Goal: Task Accomplishment & Management: Manage account settings

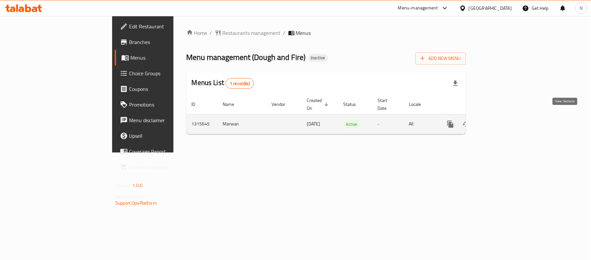
click at [501, 120] on icon "enhanced table" at bounding box center [497, 124] width 8 height 8
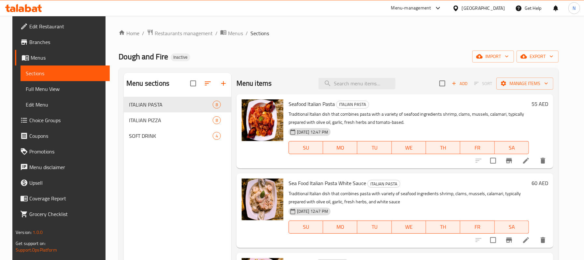
drag, startPoint x: 28, startPoint y: 89, endPoint x: 115, endPoint y: 39, distance: 100.4
click at [28, 89] on span "Full Menu View" at bounding box center [65, 89] width 79 height 8
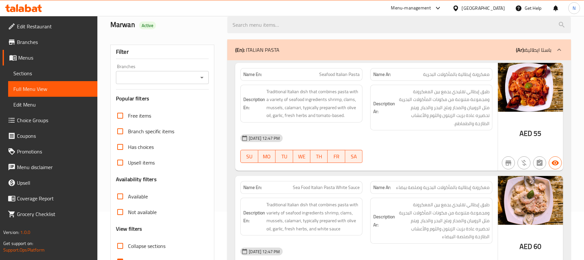
scroll to position [43, 0]
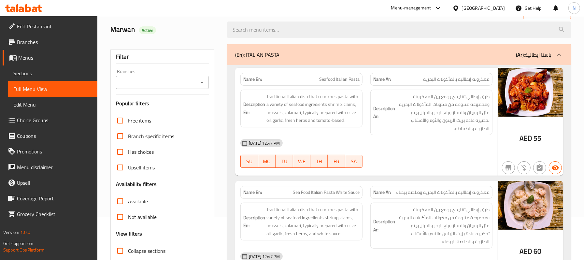
click at [185, 81] on input "Branches" at bounding box center [157, 82] width 79 height 9
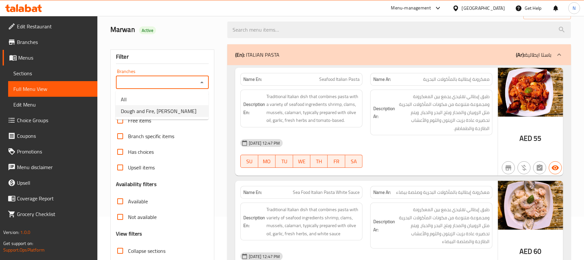
click at [177, 112] on span "Dough and Fire, Al Garhoud" at bounding box center [159, 111] width 76 height 8
type input "Dough and Fire, Al Garhoud"
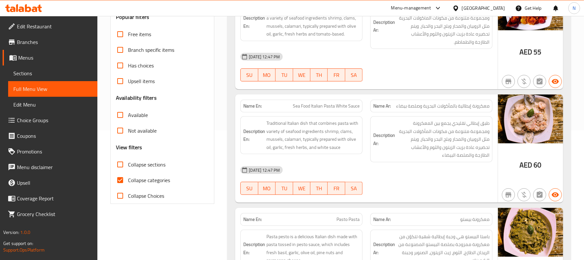
scroll to position [130, 0]
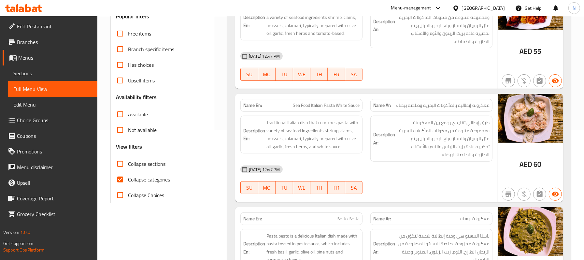
click at [154, 183] on span "Collapse categories" at bounding box center [149, 180] width 42 height 8
click at [128, 184] on input "Collapse categories" at bounding box center [120, 180] width 16 height 16
checkbox input "false"
click at [124, 133] on input "Not available" at bounding box center [120, 130] width 16 height 16
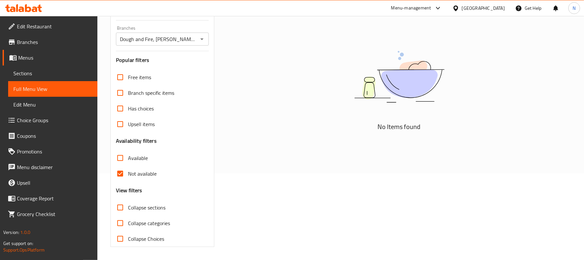
click at [113, 176] on input "Not available" at bounding box center [120, 174] width 16 height 16
checkbox input "false"
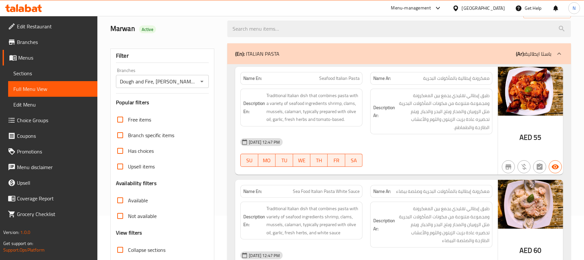
scroll to position [43, 0]
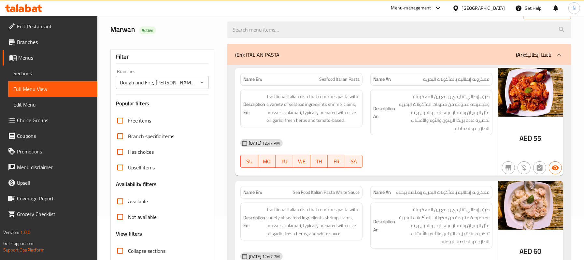
drag, startPoint x: 51, startPoint y: 71, endPoint x: 102, endPoint y: 61, distance: 51.8
click at [51, 71] on span "Sections" at bounding box center [52, 73] width 79 height 8
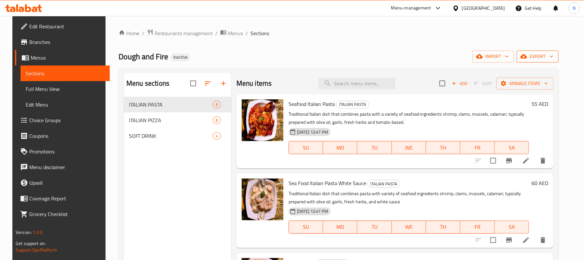
click at [527, 60] on icon "button" at bounding box center [524, 56] width 7 height 7
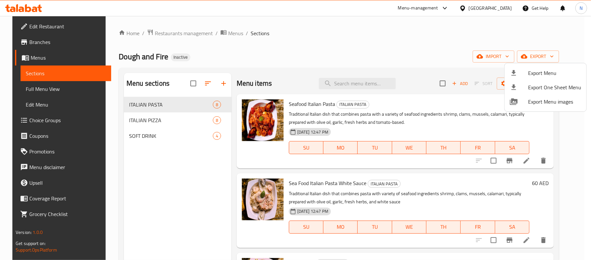
click at [519, 73] on div at bounding box center [519, 73] width 18 height 8
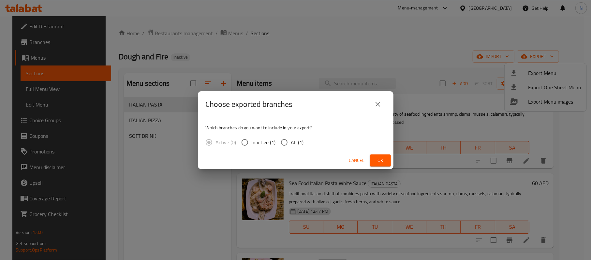
click at [303, 138] on div "Active (0) Inactive (1) All (1)" at bounding box center [257, 143] width 103 height 14
click at [297, 139] on span "All (1)" at bounding box center [297, 142] width 13 height 8
click at [291, 139] on input "All (1)" at bounding box center [284, 143] width 14 height 14
radio input "true"
click at [381, 154] on button "Ok" at bounding box center [380, 160] width 21 height 12
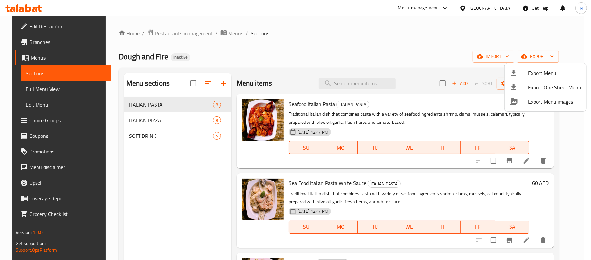
click at [534, 70] on span "Export Menu" at bounding box center [554, 73] width 53 height 8
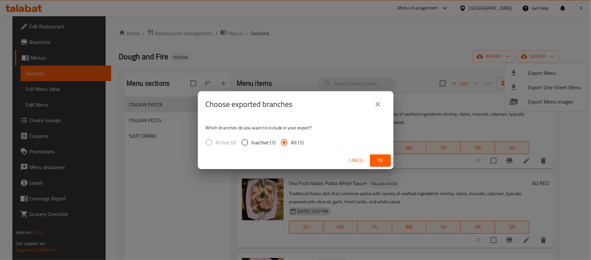
click at [381, 160] on span "Ok" at bounding box center [380, 160] width 10 height 8
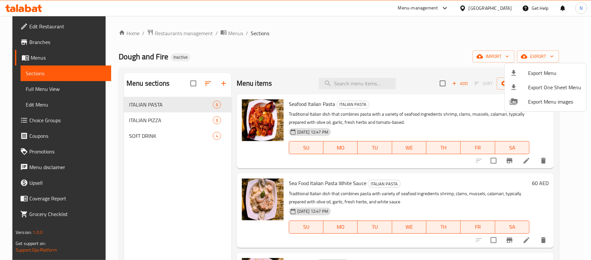
click at [68, 25] on div at bounding box center [295, 130] width 591 height 260
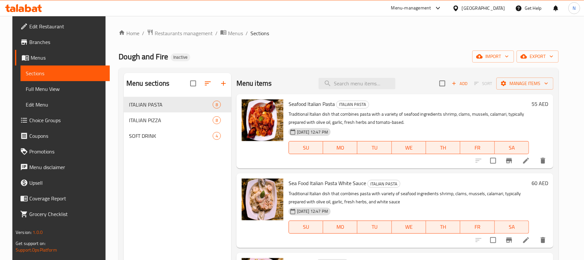
click at [67, 27] on span "Edit Restaurant" at bounding box center [66, 26] width 75 height 8
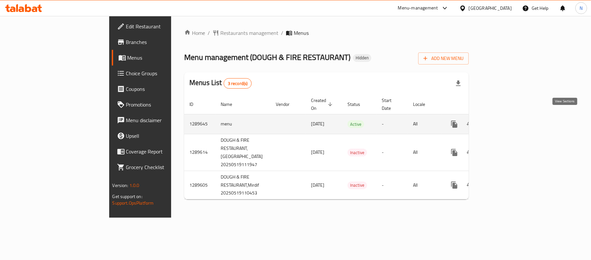
click at [505, 120] on icon "enhanced table" at bounding box center [501, 124] width 8 height 8
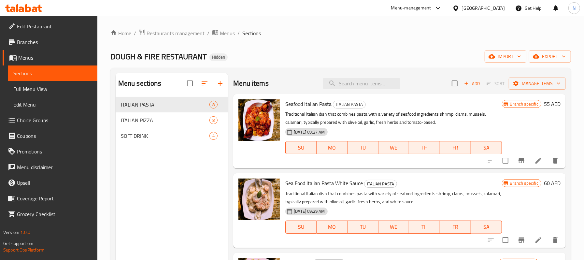
click at [40, 88] on span "Full Menu View" at bounding box center [52, 89] width 79 height 8
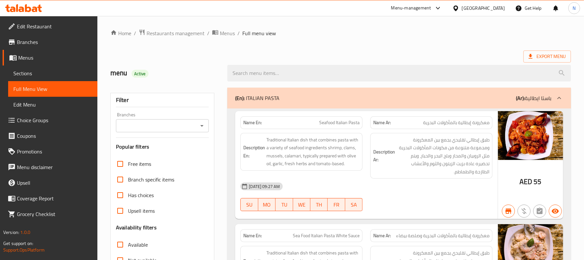
click at [179, 122] on input "Branches" at bounding box center [157, 125] width 79 height 9
click at [179, 125] on input "Branches" at bounding box center [157, 125] width 79 height 9
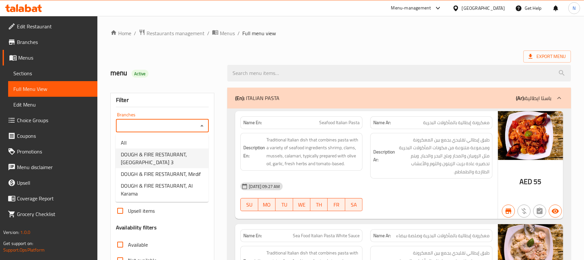
click at [188, 158] on span "DOUGH & FIRE RESTAURANT, Al Quoz Industrial Area 3" at bounding box center [162, 159] width 82 height 16
type input "DOUGH & FIRE RESTAURANT, Al Quoz Industrial Area 3"
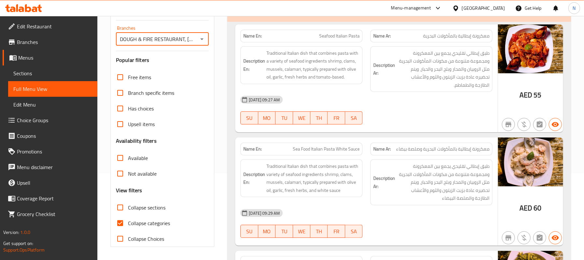
scroll to position [130, 0]
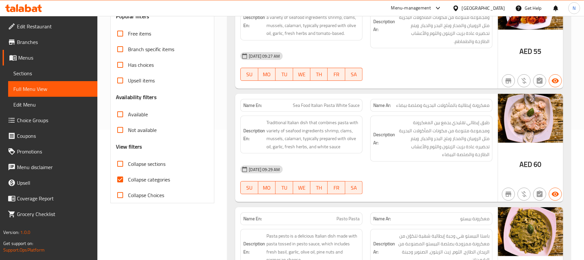
click at [154, 180] on span "Collapse categories" at bounding box center [149, 180] width 42 height 8
click at [128, 180] on input "Collapse categories" at bounding box center [120, 180] width 16 height 16
checkbox input "false"
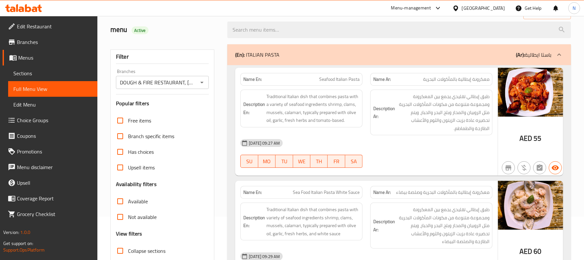
scroll to position [87, 0]
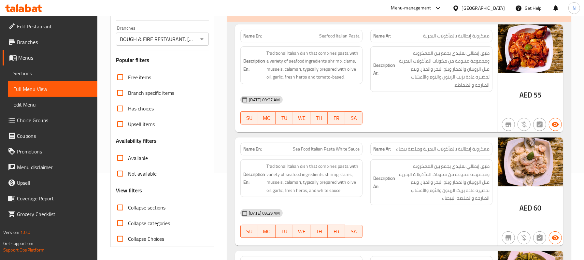
click at [137, 174] on span "Not available" at bounding box center [142, 174] width 29 height 8
click at [128, 174] on input "Not available" at bounding box center [120, 174] width 16 height 16
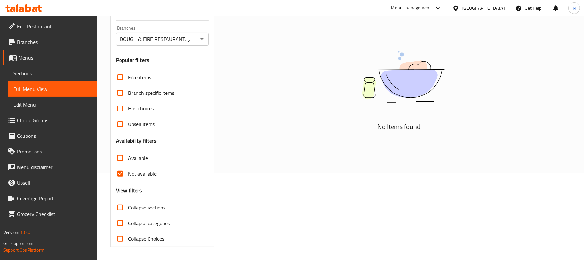
click at [141, 177] on span "Not available" at bounding box center [142, 174] width 29 height 8
click at [128, 177] on input "Not available" at bounding box center [120, 174] width 16 height 16
checkbox input "false"
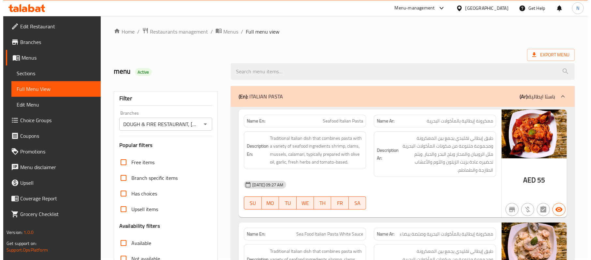
scroll to position [0, 0]
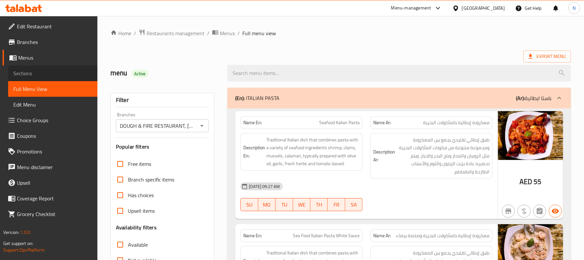
click at [61, 70] on span "Sections" at bounding box center [52, 73] width 79 height 8
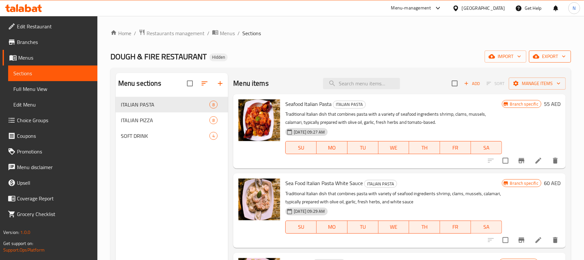
click at [552, 58] on span "export" at bounding box center [550, 56] width 32 height 8
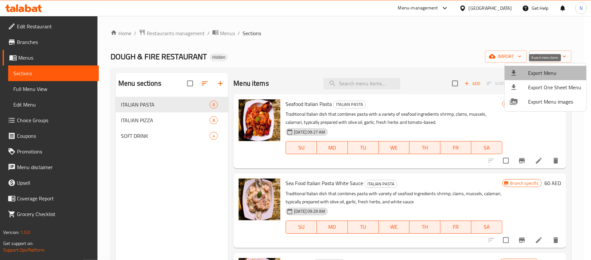
click at [547, 70] on span "Export Menu" at bounding box center [554, 73] width 53 height 8
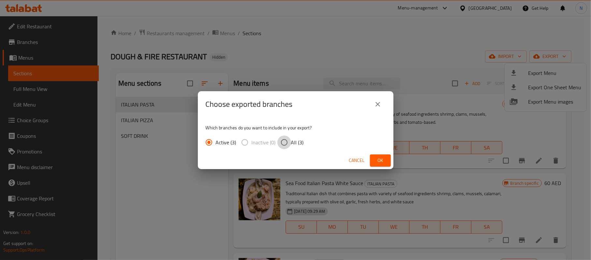
click at [290, 147] on input "All (3)" at bounding box center [284, 143] width 14 height 14
radio input "true"
click at [379, 154] on div "Cancel Ok" at bounding box center [295, 160] width 195 height 17
click at [382, 161] on span "Ok" at bounding box center [380, 160] width 10 height 8
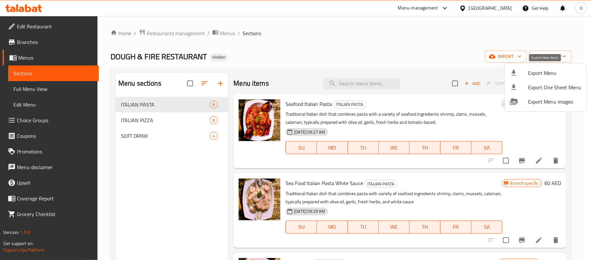
click at [547, 71] on span "Export Menu" at bounding box center [554, 73] width 53 height 8
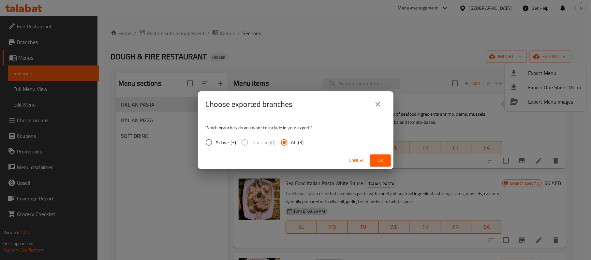
click at [370, 165] on button "Ok" at bounding box center [380, 160] width 21 height 12
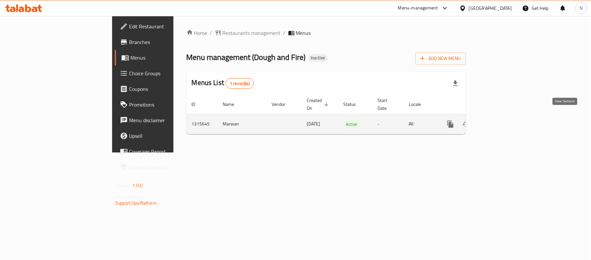
click at [501, 120] on icon "enhanced table" at bounding box center [497, 124] width 8 height 8
click at [505, 119] on link "enhanced table" at bounding box center [497, 124] width 16 height 16
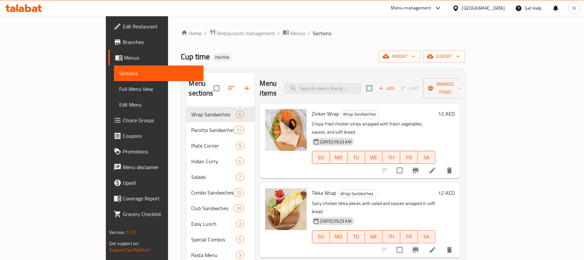
click at [119, 88] on span "Full Menu View" at bounding box center [158, 89] width 79 height 8
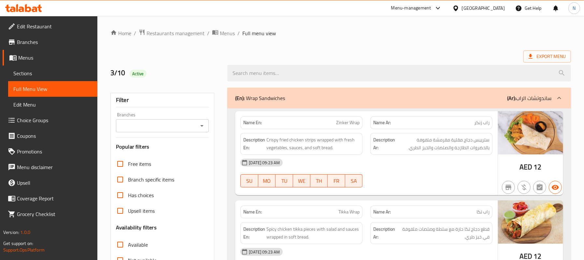
scroll to position [174, 0]
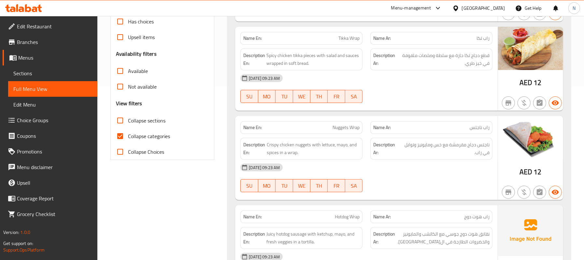
click at [148, 121] on span "Collapse sections" at bounding box center [146, 121] width 37 height 8
click at [128, 121] on input "Collapse sections" at bounding box center [120, 121] width 16 height 16
checkbox input "true"
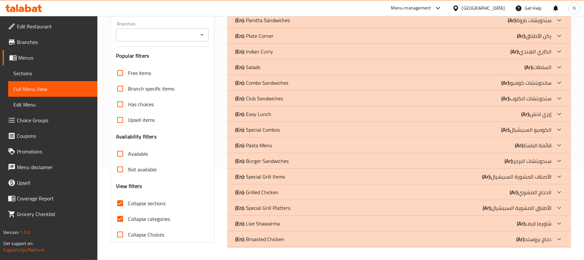
scroll to position [91, 0]
click at [283, 185] on div "(En): Grilled Chicken (Ar): الدجاج المشوي" at bounding box center [399, 192] width 344 height 16
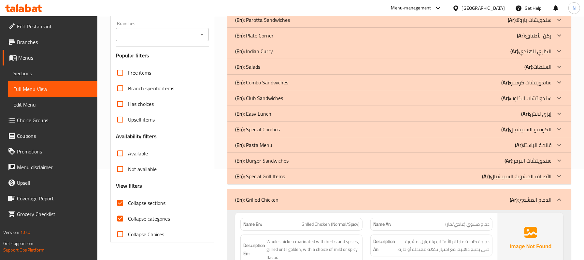
click at [279, 174] on p "(En): Special Grill Items" at bounding box center [260, 176] width 50 height 8
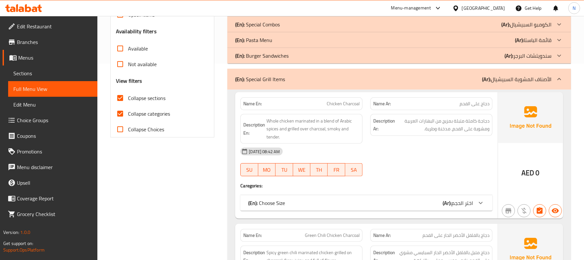
scroll to position [222, 0]
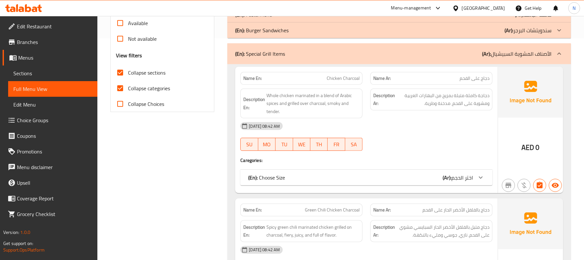
click at [155, 85] on span "Collapse categories" at bounding box center [149, 88] width 42 height 8
click at [128, 85] on input "Collapse categories" at bounding box center [120, 88] width 16 height 16
checkbox input "false"
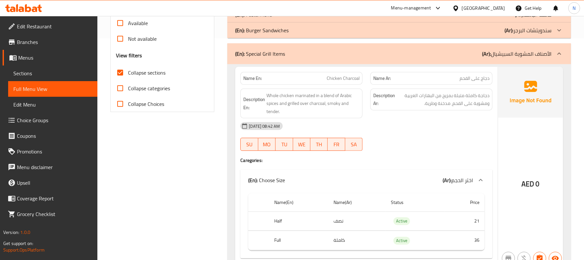
click at [336, 80] on span "Chicken Charcoal" at bounding box center [343, 78] width 33 height 7
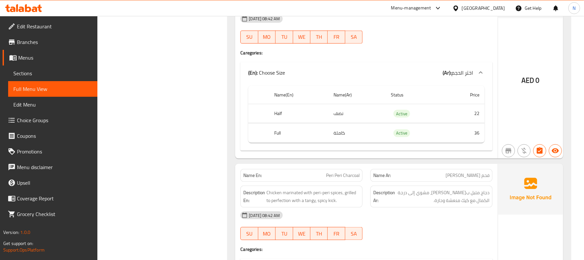
scroll to position [613, 0]
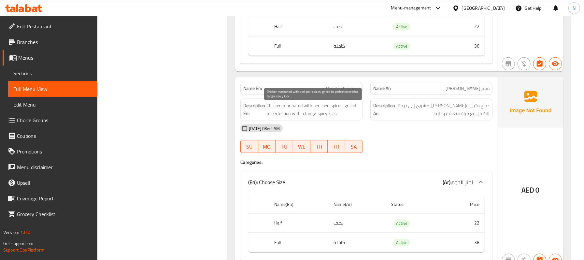
click at [330, 118] on span "Chicken marinated with peri-peri spices, grilled to perfection with a tangy, sp…" at bounding box center [313, 110] width 93 height 16
copy span "kick"
click at [359, 87] on span "Peri Peri Charcoal" at bounding box center [343, 88] width 34 height 7
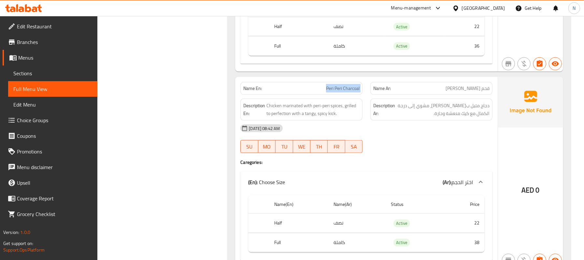
click at [359, 87] on span "Peri Peri Charcoal" at bounding box center [343, 88] width 34 height 7
copy span "Peri Peri Charcoal"
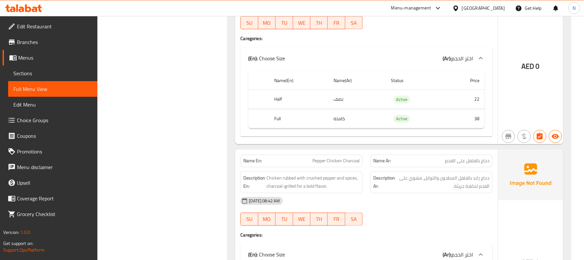
scroll to position [786, 0]
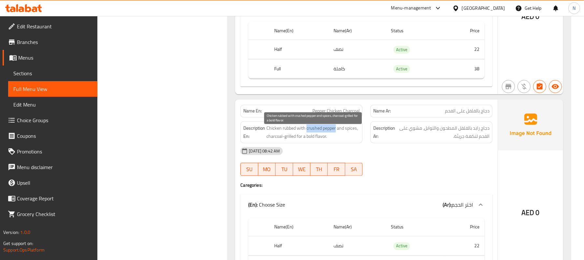
drag, startPoint x: 336, startPoint y: 132, endPoint x: 307, endPoint y: 131, distance: 28.7
click at [307, 131] on span "Chicken rubbed with crushed pepper and spices, charcoal-grilled for a bold flav…" at bounding box center [313, 132] width 93 height 16
copy span "crushed pepper"
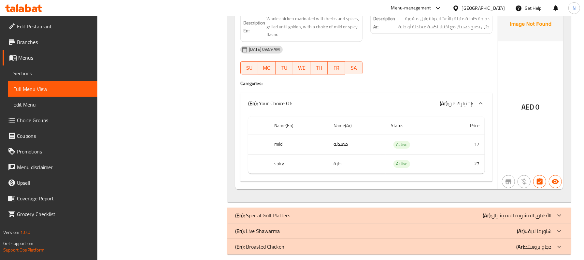
scroll to position [1142, 0]
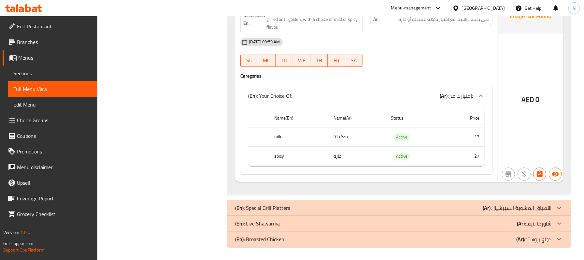
click at [338, 136] on td "معتدلة" at bounding box center [356, 136] width 57 height 19
copy td "معتدلة"
click at [281, 136] on th "mild" at bounding box center [298, 136] width 59 height 19
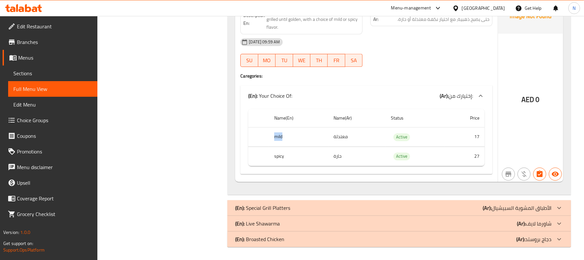
copy th "mild"
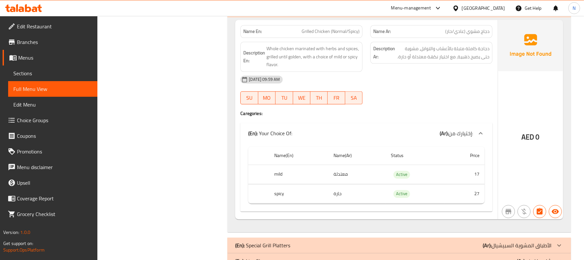
click at [317, 38] on div "Name En: Grilled Chicken (Normal/Spicy)" at bounding box center [301, 31] width 122 height 13
copy span "Grilled Chicken (Normal/Spicy)"
click at [283, 202] on th "spicy" at bounding box center [298, 193] width 59 height 19
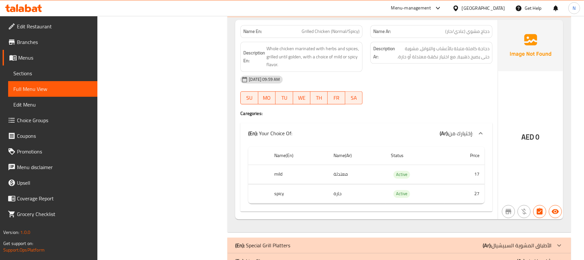
click at [283, 202] on th "spicy" at bounding box center [298, 193] width 59 height 19
click at [278, 198] on th "spicy" at bounding box center [298, 193] width 59 height 19
copy th "spicy"
click at [340, 197] on td "حارة" at bounding box center [356, 193] width 57 height 19
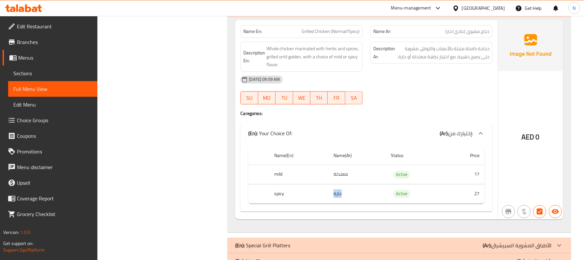
click at [340, 197] on td "حارة" at bounding box center [356, 193] width 57 height 19
copy td "حارة"
drag, startPoint x: 363, startPoint y: 16, endPoint x: 209, endPoint y: 55, distance: 159.0
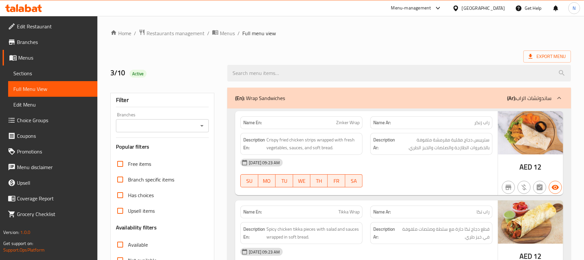
click at [58, 76] on span "Sections" at bounding box center [52, 73] width 79 height 8
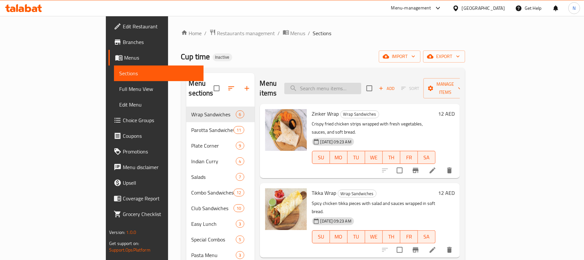
click at [361, 83] on input "search" at bounding box center [322, 88] width 77 height 11
paste input "Chicken Charcoal"
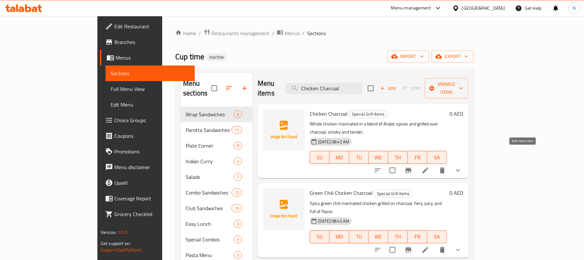
type input "Chicken Charcoal"
click at [429, 166] on icon at bounding box center [426, 170] width 8 height 8
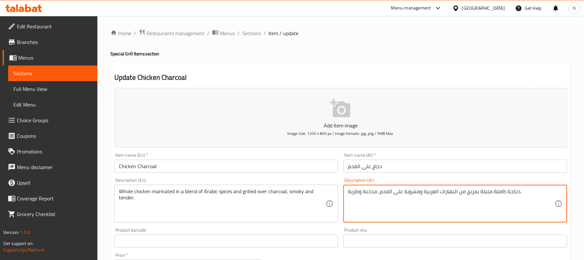
drag, startPoint x: 359, startPoint y: 191, endPoint x: 345, endPoint y: 190, distance: 13.4
type textarea "دجاجة كاملة متبلة بمزيج من البهارات العربية ومشوية على الفحم، مدخنة و[GEOGRAPHI…"
click at [403, 176] on div "Description (Ar) دجاجة كاملة متبلة بمزيج من البهارات العربية ومشوية على الفحم، …" at bounding box center [455, 200] width 229 height 50
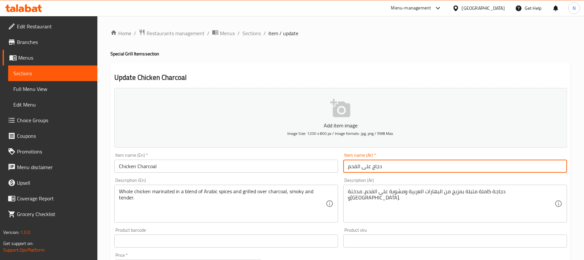
click at [396, 169] on input "دجاج على الفحم" at bounding box center [455, 166] width 224 height 13
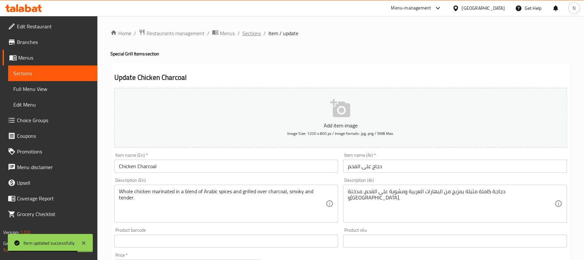
click at [251, 31] on span "Sections" at bounding box center [251, 33] width 19 height 8
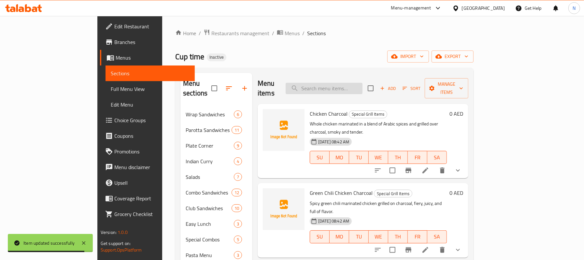
click at [358, 83] on input "search" at bounding box center [324, 88] width 77 height 11
paste input "Peri Peri Charcoal"
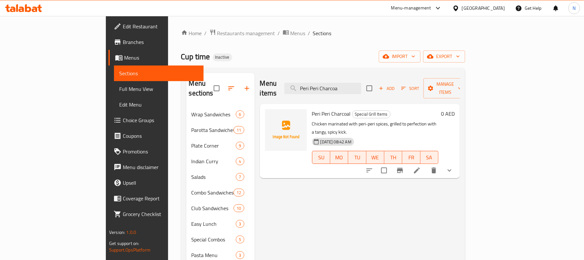
type input "Peri Peri Charcoa"
click at [426, 165] on li at bounding box center [417, 171] width 18 height 12
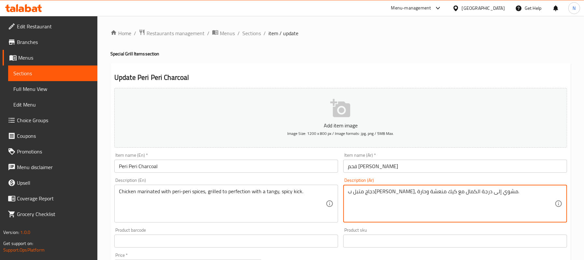
drag, startPoint x: 386, startPoint y: 193, endPoint x: 379, endPoint y: 189, distance: 8.0
type textarea "دجاج متبل ب[PERSON_NAME]، مشوي إلى درجة الكمال مع لمسة منعشة وحارة."
click at [388, 166] on input "فحم [PERSON_NAME]" at bounding box center [455, 166] width 224 height 13
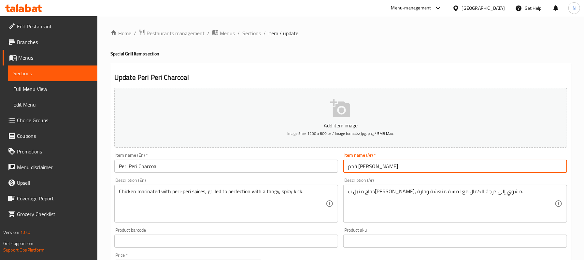
click at [47, 119] on span "Choice Groups" at bounding box center [54, 120] width 75 height 8
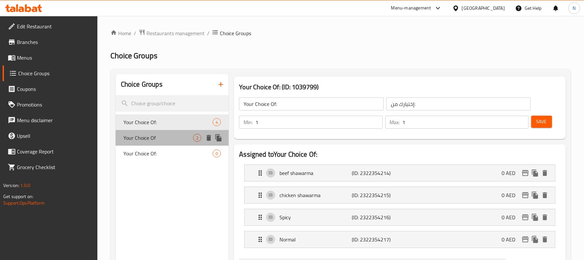
click at [167, 137] on span "Your Choice Of" at bounding box center [158, 138] width 70 height 8
type input "Your Choice Of"
type input "اختيارك من"
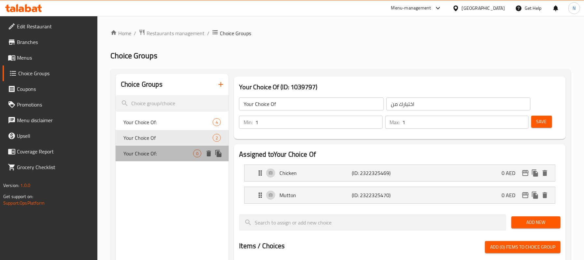
click at [174, 150] on span "Your Choice Of:" at bounding box center [158, 154] width 70 height 8
type input "Your Choice Of:"
type input "إختيارك من:"
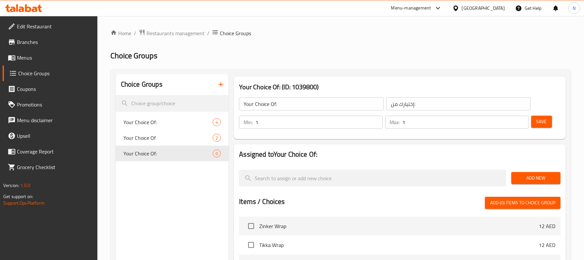
click at [524, 184] on button "Add New" at bounding box center [536, 178] width 49 height 12
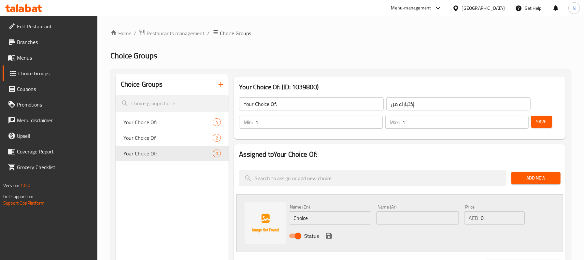
click at [415, 224] on input "text" at bounding box center [418, 217] width 82 height 13
paste input "معتدلة"
type input "معتدلة"
click at [305, 212] on input "Choice" at bounding box center [330, 217] width 82 height 13
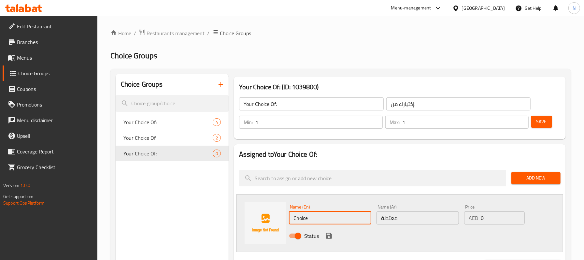
paste input "mild"
type input "mild"
click at [327, 235] on icon "save" at bounding box center [329, 236] width 6 height 6
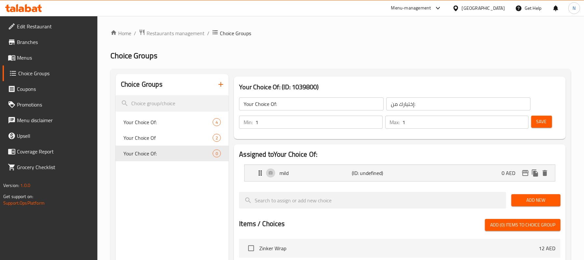
click at [530, 201] on span "Add New" at bounding box center [536, 200] width 39 height 8
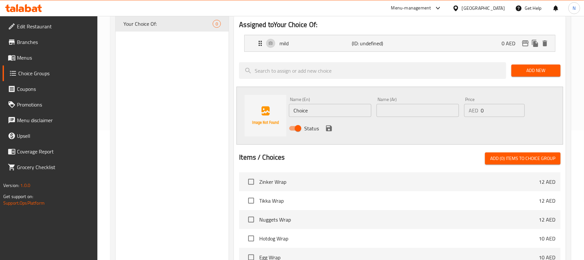
scroll to position [130, 0]
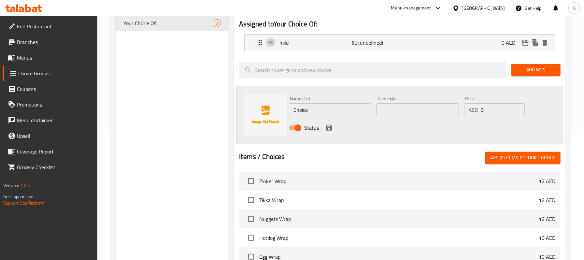
click at [304, 110] on input "Choice" at bounding box center [330, 109] width 82 height 13
paste input "spicy"
type input "spicy"
click at [406, 111] on input "text" at bounding box center [418, 109] width 82 height 13
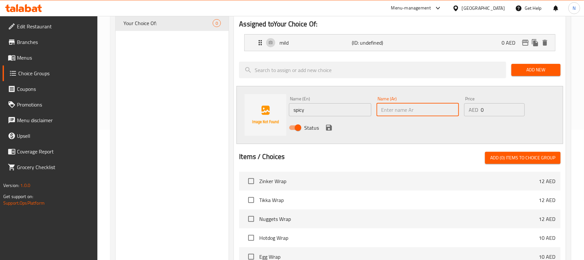
paste input "حارة"
type input "حارة"
click at [331, 125] on icon "save" at bounding box center [329, 128] width 8 height 8
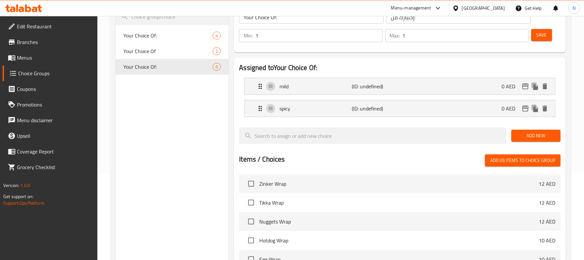
scroll to position [43, 0]
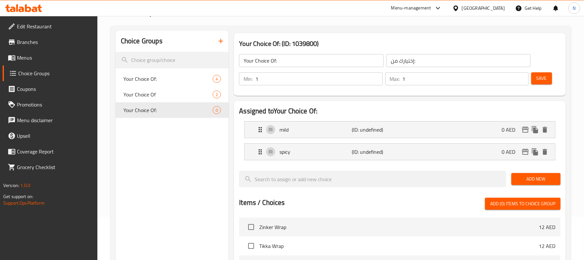
click at [553, 79] on div "Save" at bounding box center [543, 79] width 27 height 16
click at [543, 76] on span "Save" at bounding box center [542, 78] width 10 height 8
click at [550, 75] on button "Save" at bounding box center [541, 78] width 21 height 12
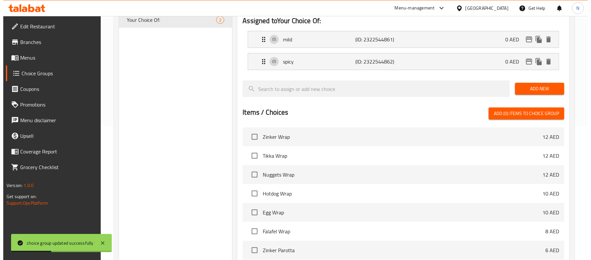
scroll to position [227, 0]
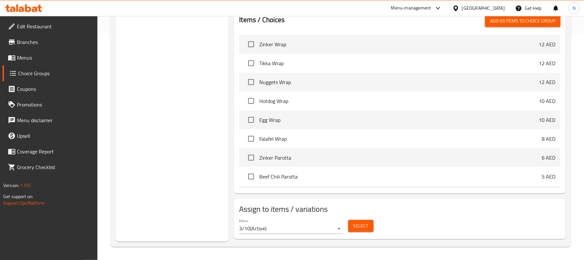
click at [354, 222] on span "Select" at bounding box center [360, 226] width 15 height 8
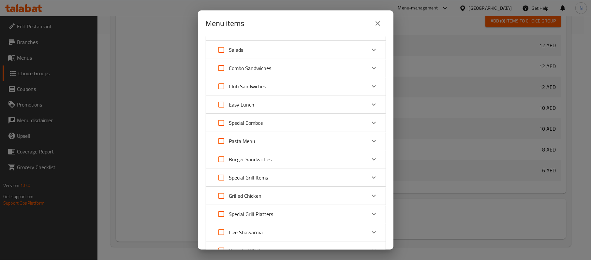
scroll to position [130, 0]
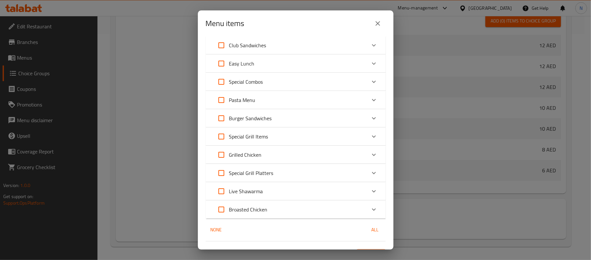
click at [271, 154] on div "Grilled Chicken" at bounding box center [289, 155] width 152 height 16
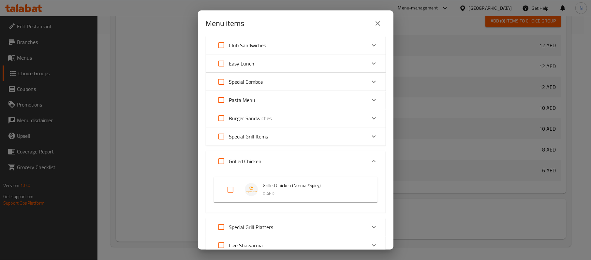
click at [230, 185] on input "Expand" at bounding box center [231, 190] width 16 height 16
checkbox input "true"
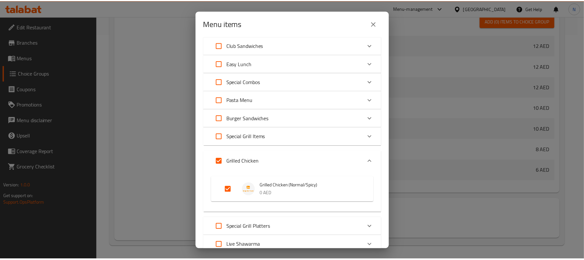
scroll to position [198, 0]
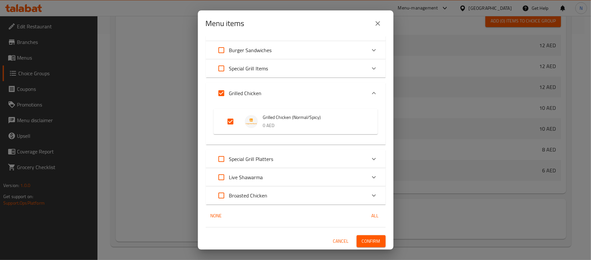
click at [364, 240] on span "Confirm" at bounding box center [371, 241] width 19 height 8
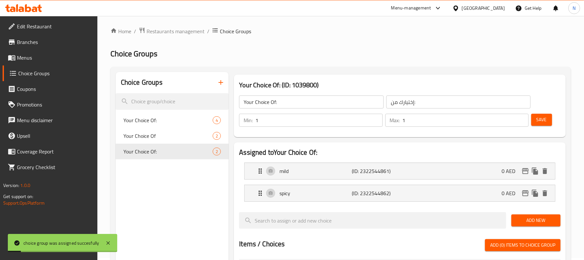
scroll to position [0, 0]
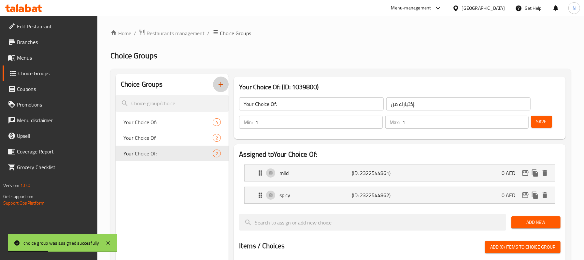
click at [220, 86] on icon "button" at bounding box center [221, 84] width 8 height 8
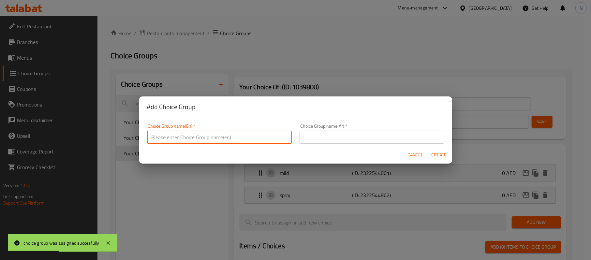
click at [263, 136] on input "text" at bounding box center [219, 137] width 145 height 13
type input "Your Choice Of Size:"
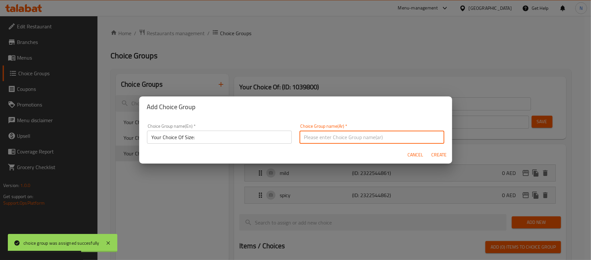
click at [309, 136] on input "text" at bounding box center [371, 137] width 145 height 13
type input "إختيارك من الحجم:"
click at [435, 149] on button "Create" at bounding box center [438, 155] width 21 height 12
type input "Your Choice Of Size:"
type input "إختيارك من الحجم:"
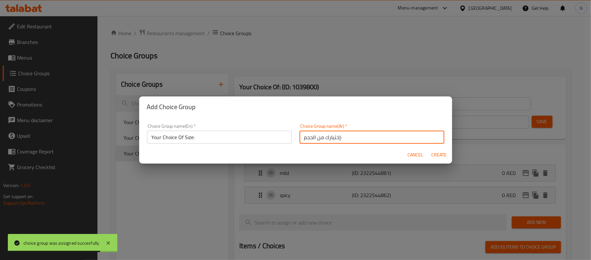
type input "0"
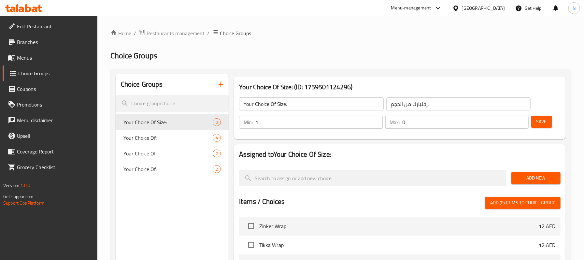
type input "1"
click at [376, 120] on input "1" at bounding box center [318, 122] width 127 height 13
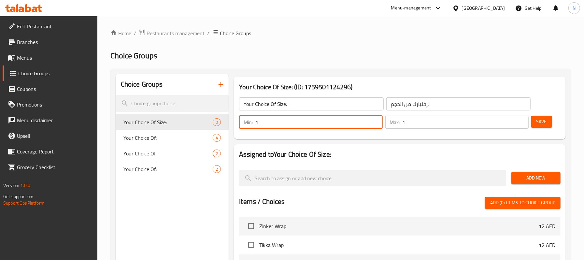
type input "1"
click at [522, 119] on input "1" at bounding box center [466, 122] width 126 height 13
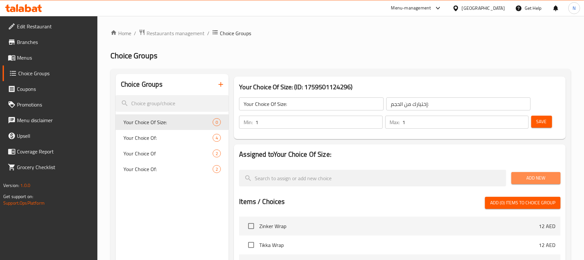
click at [522, 175] on span "Add New" at bounding box center [536, 178] width 39 height 8
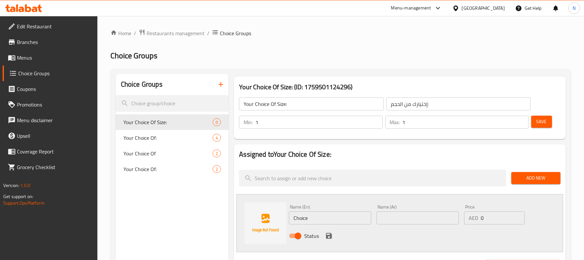
drag, startPoint x: 323, startPoint y: 210, endPoint x: 306, endPoint y: 219, distance: 19.2
click at [302, 217] on div "Name (En) Choice Name (En)" at bounding box center [330, 215] width 82 height 20
drag, startPoint x: 310, startPoint y: 220, endPoint x: 287, endPoint y: 213, distance: 24.1
click at [287, 213] on div "Name (En) Choice Name (En)" at bounding box center [330, 214] width 88 height 25
type input "Medium"
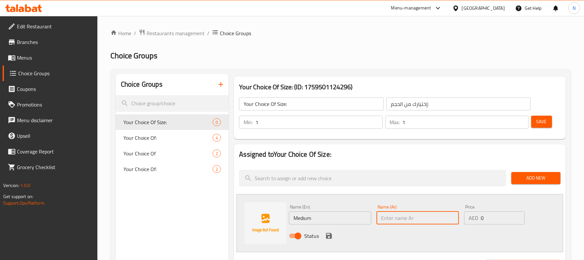
click at [403, 220] on input "text" at bounding box center [418, 217] width 82 height 13
type input "وسط"
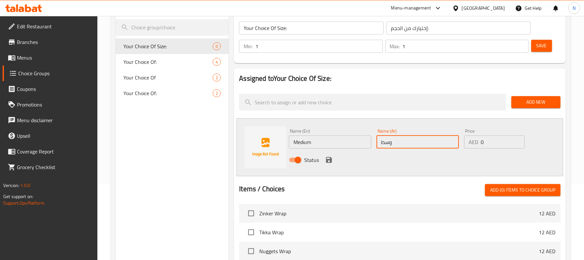
scroll to position [87, 0]
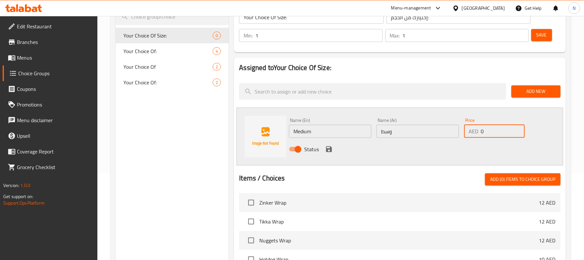
drag, startPoint x: 479, startPoint y: 134, endPoint x: 459, endPoint y: 132, distance: 19.6
click at [459, 132] on div "Name (En) Medium Name (En) Name (Ar) وسط Name (Ar) Price AED 0 Price Status" at bounding box center [417, 136] width 263 height 43
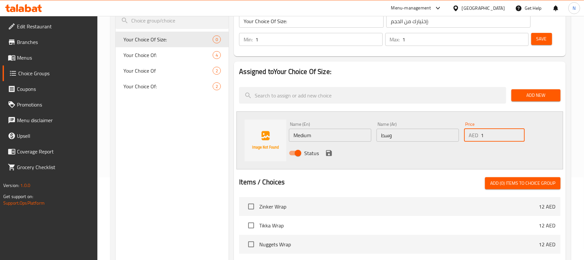
scroll to position [72, 0]
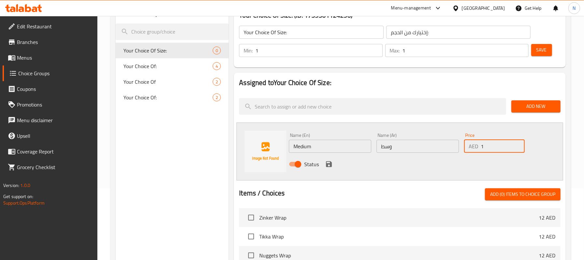
click at [496, 140] on input "1" at bounding box center [503, 146] width 44 height 13
type input "17"
click at [328, 162] on icon "save" at bounding box center [329, 164] width 6 height 6
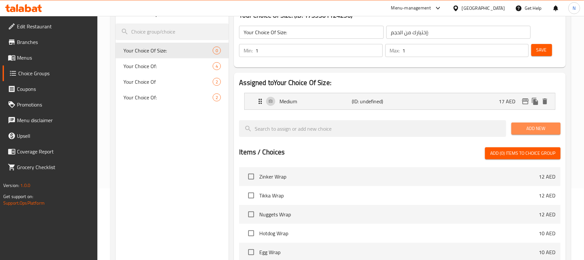
click at [548, 133] on button "Add New" at bounding box center [536, 129] width 49 height 12
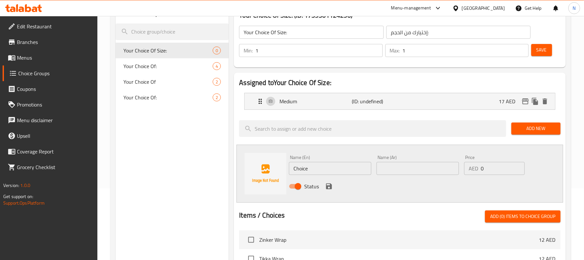
click at [444, 174] on input "text" at bounding box center [418, 168] width 82 height 13
type input "كبير"
click at [332, 170] on input "Choice" at bounding box center [330, 168] width 82 height 13
drag, startPoint x: 332, startPoint y: 170, endPoint x: 321, endPoint y: 164, distance: 12.5
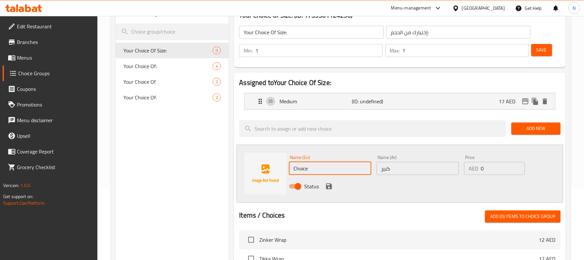
click at [321, 164] on input "Choice" at bounding box center [330, 168] width 82 height 13
click at [323, 164] on input "text" at bounding box center [330, 168] width 82 height 13
type input "Large"
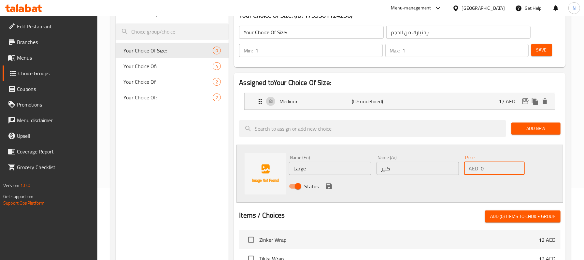
drag, startPoint x: 481, startPoint y: 174, endPoint x: 448, endPoint y: 169, distance: 33.2
click at [448, 169] on div "Name (En) Large Name (En) Name (Ar) كبير Name (Ar) Price AED 0 Price Status" at bounding box center [417, 173] width 263 height 43
type input "27"
click at [326, 184] on icon "save" at bounding box center [329, 186] width 8 height 8
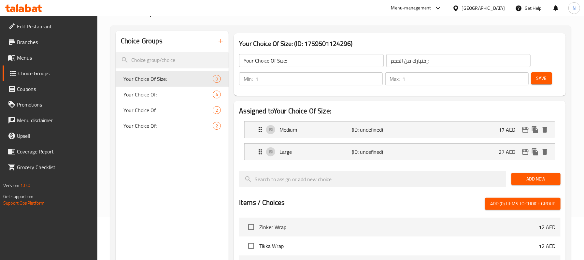
scroll to position [28, 0]
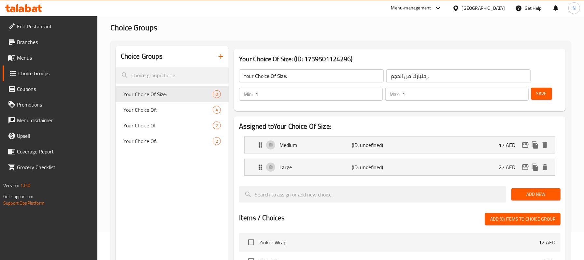
click at [543, 100] on div "Save" at bounding box center [543, 94] width 27 height 16
click at [541, 94] on span "Save" at bounding box center [542, 94] width 10 height 8
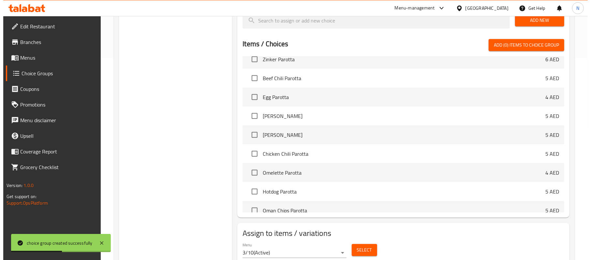
scroll to position [217, 0]
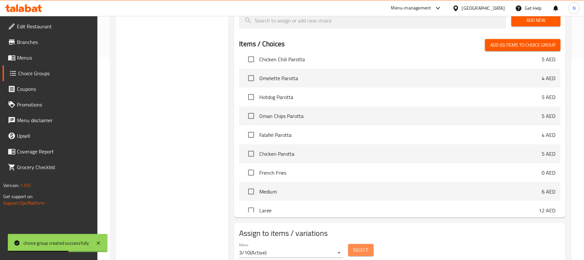
click at [359, 247] on span "Select" at bounding box center [360, 250] width 15 height 8
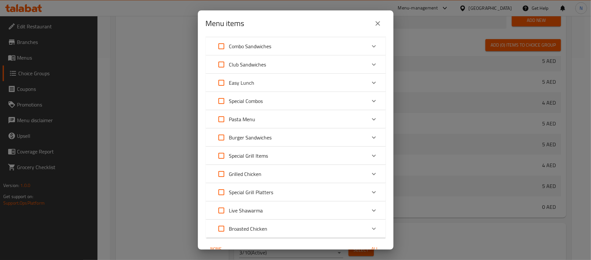
scroll to position [130, 0]
click at [300, 153] on div "Grilled Chicken" at bounding box center [289, 155] width 152 height 16
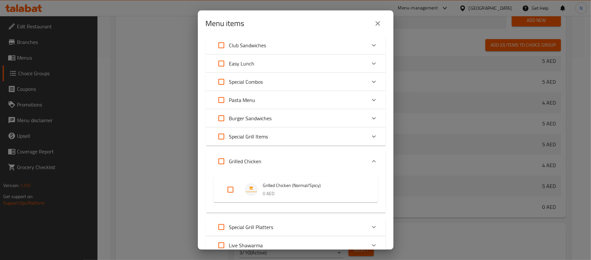
click at [223, 159] on input "Expand" at bounding box center [221, 161] width 16 height 16
checkbox input "true"
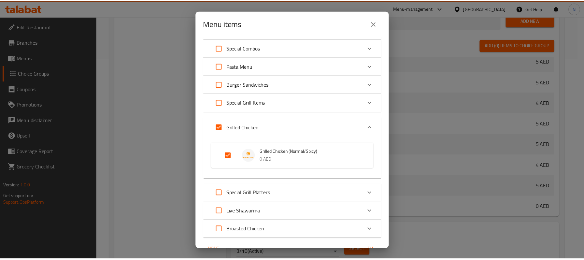
scroll to position [198, 0]
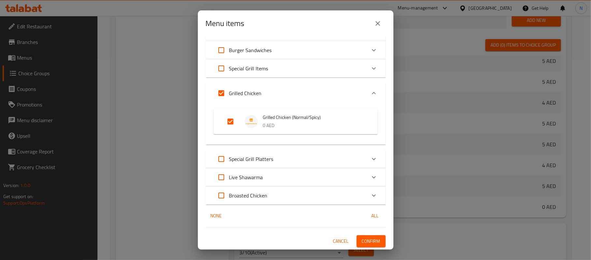
click at [360, 235] on button "Confirm" at bounding box center [370, 241] width 29 height 12
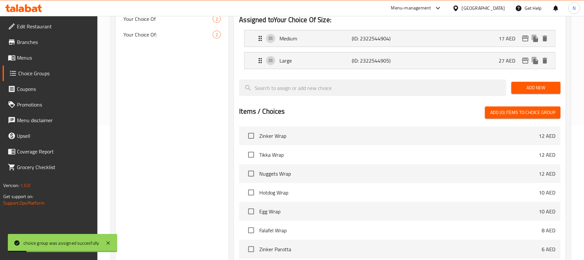
scroll to position [28, 0]
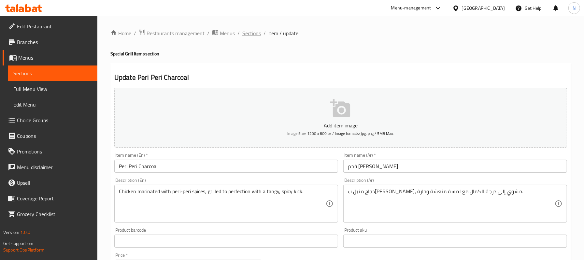
click at [244, 36] on span "Sections" at bounding box center [251, 33] width 19 height 8
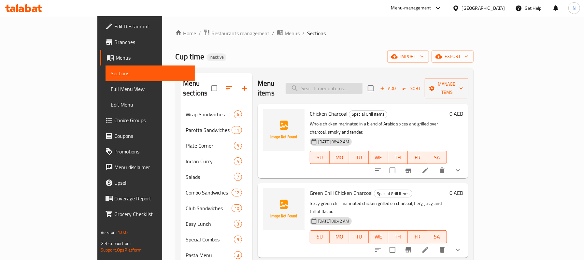
click at [363, 83] on input "search" at bounding box center [324, 88] width 77 height 11
paste input "Grilled Chicken (Normal/Spicy)"
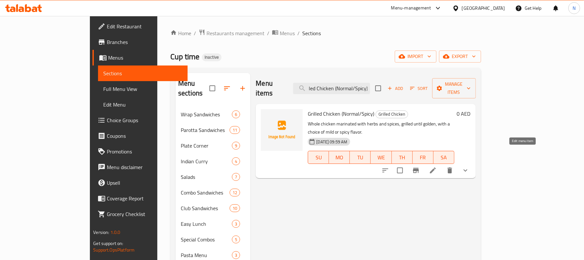
type input "Grilled Chicken (Normal/Spicy)"
click at [437, 166] on icon at bounding box center [433, 170] width 8 height 8
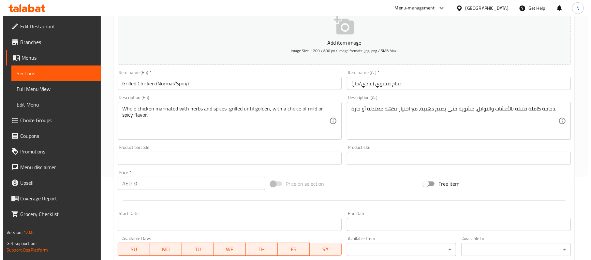
scroll to position [216, 0]
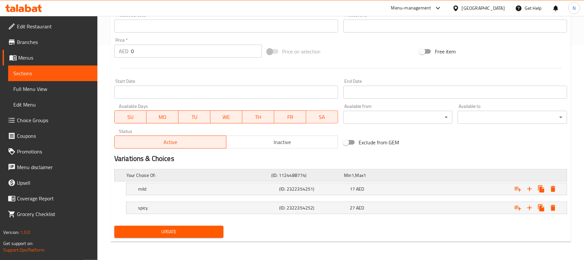
click at [400, 175] on div "Min 1 , Max 1" at bounding box center [379, 175] width 70 height 7
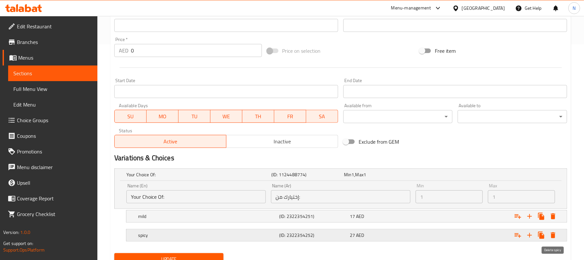
click at [554, 231] on button "Expand" at bounding box center [553, 235] width 12 height 12
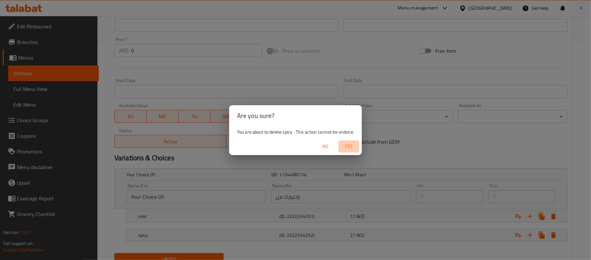
click at [346, 150] on span "Yes" at bounding box center [349, 146] width 16 height 8
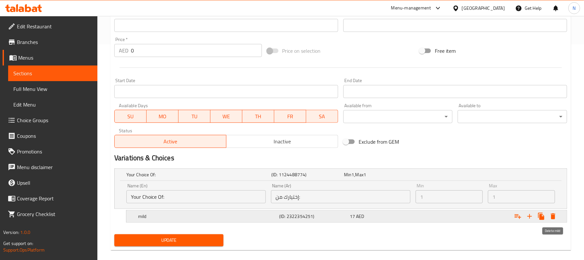
click at [549, 220] on icon "Expand" at bounding box center [553, 216] width 8 height 8
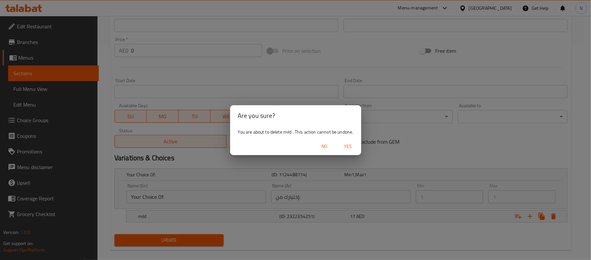
click at [356, 147] on button "Yes" at bounding box center [348, 146] width 21 height 12
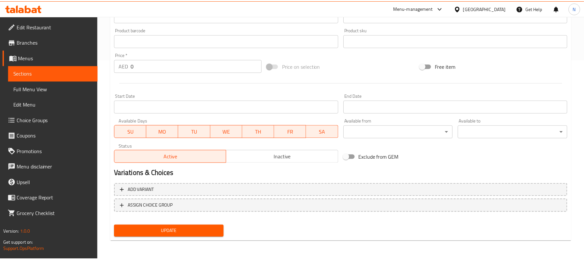
scroll to position [195, 0]
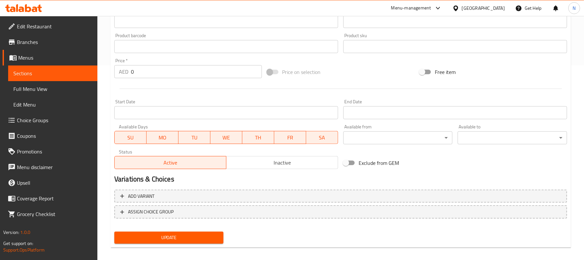
click at [202, 233] on button "Update" at bounding box center [168, 238] width 109 height 12
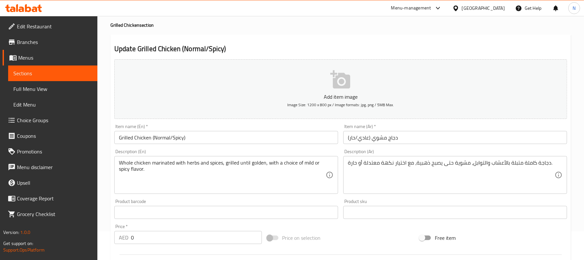
scroll to position [0, 0]
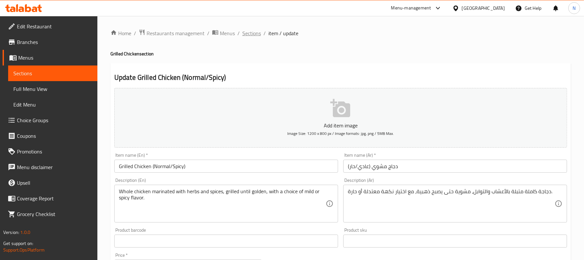
click at [253, 30] on span "Sections" at bounding box center [251, 33] width 19 height 8
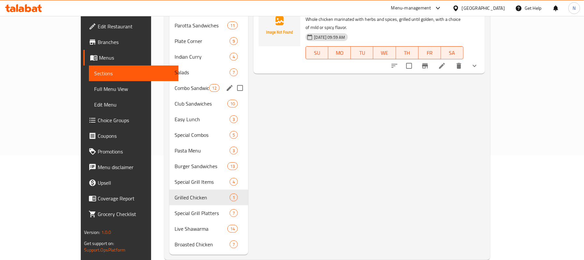
scroll to position [108, 0]
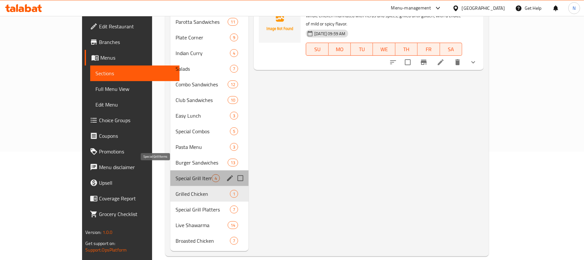
click at [176, 174] on span "Special Grill Items" at bounding box center [194, 178] width 36 height 8
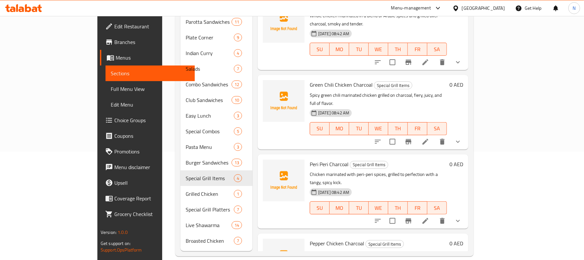
click at [435, 56] on li at bounding box center [425, 62] width 18 height 12
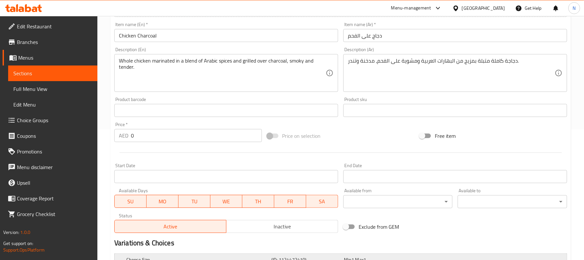
scroll to position [216, 0]
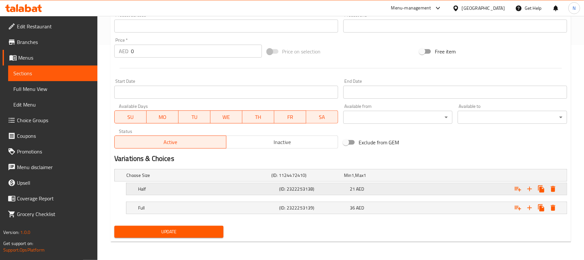
click at [297, 192] on h5 "(ID: 2322253138)" at bounding box center [313, 189] width 68 height 7
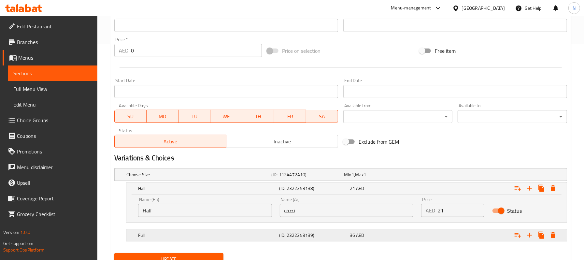
click at [211, 230] on div "Full (ID: 2322253139) 36 AED" at bounding box center [349, 235] width 424 height 14
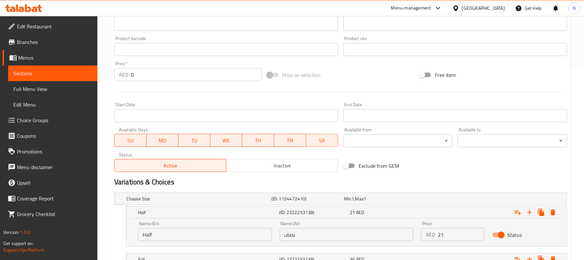
scroll to position [272, 0]
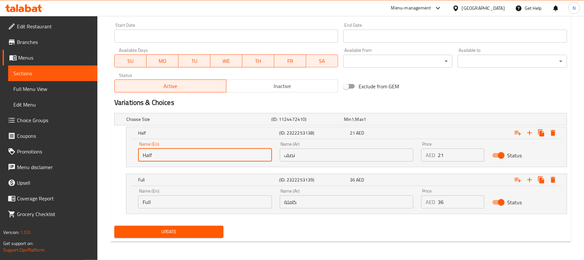
drag, startPoint x: 198, startPoint y: 152, endPoint x: 100, endPoint y: 137, distance: 99.9
click at [100, 137] on div "Home / Restaurants management / Menus / Sections / item / update Special Grill …" at bounding box center [340, 2] width 487 height 515
type input "Medium"
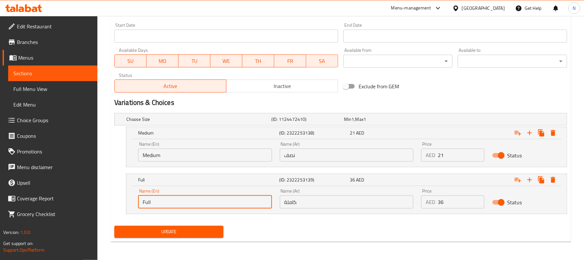
click at [203, 198] on input "Full" at bounding box center [205, 201] width 134 height 13
click at [195, 198] on input "Full" at bounding box center [205, 201] width 134 height 13
click at [193, 197] on input "Full" at bounding box center [205, 201] width 134 height 13
type input "large"
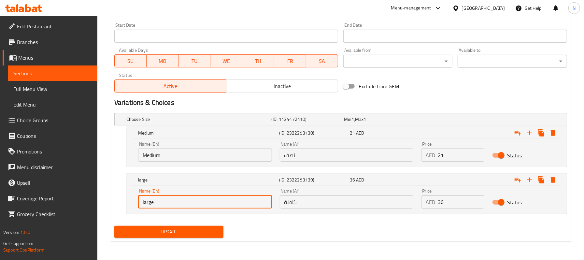
click at [335, 158] on input "نصف" at bounding box center [347, 155] width 134 height 13
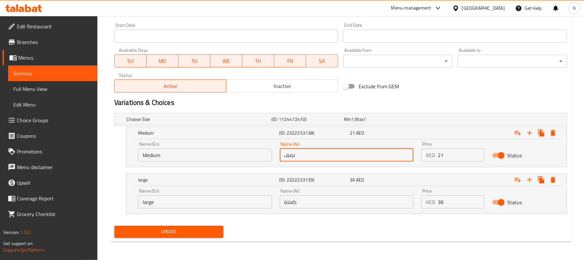
click at [335, 158] on input "نصف" at bounding box center [347, 155] width 134 height 13
type input "وسط"
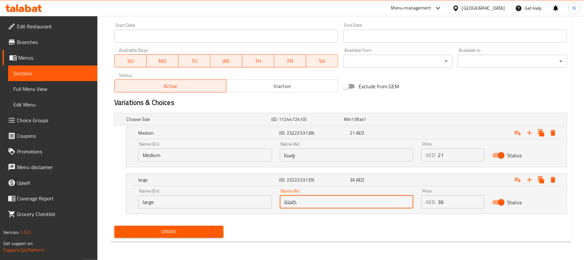
click at [317, 199] on input "كاملة" at bounding box center [347, 201] width 134 height 13
type input "كبير"
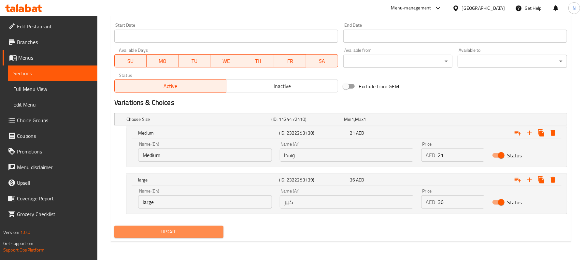
click at [191, 227] on button "Update" at bounding box center [168, 232] width 109 height 12
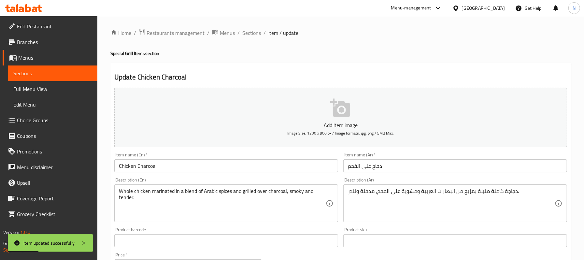
scroll to position [0, 0]
click at [256, 33] on span "Sections" at bounding box center [251, 33] width 19 height 8
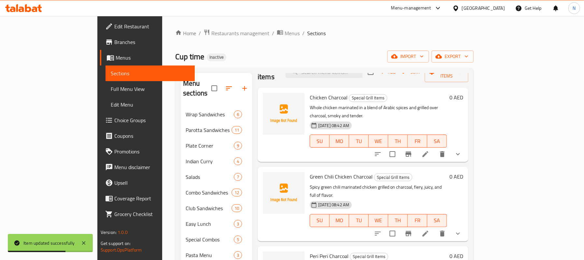
scroll to position [24, 0]
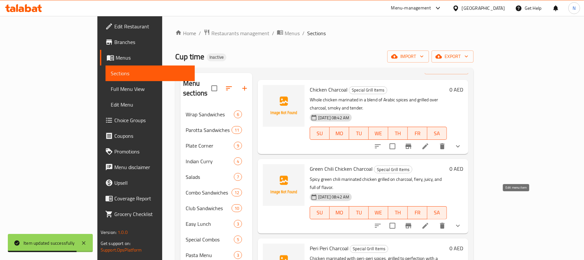
click at [429, 222] on icon at bounding box center [426, 226] width 8 height 8
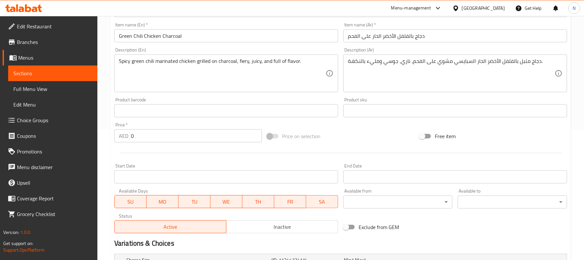
scroll to position [216, 0]
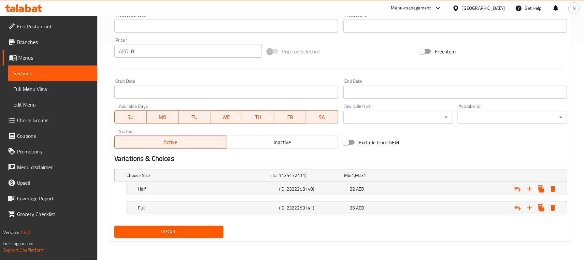
click at [193, 199] on nav at bounding box center [340, 198] width 453 height 5
click at [189, 186] on h5 "Half" at bounding box center [207, 189] width 138 height 7
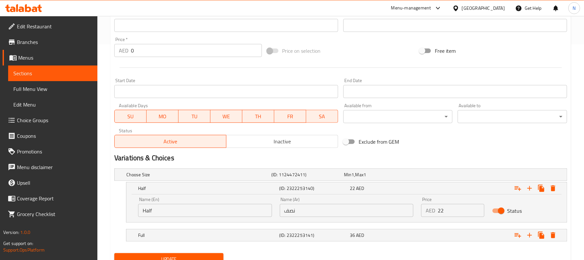
click at [184, 203] on div "Name (En) Half Name (En)" at bounding box center [205, 207] width 134 height 20
click at [188, 209] on input "Half" at bounding box center [205, 210] width 134 height 13
paste input "Medium"
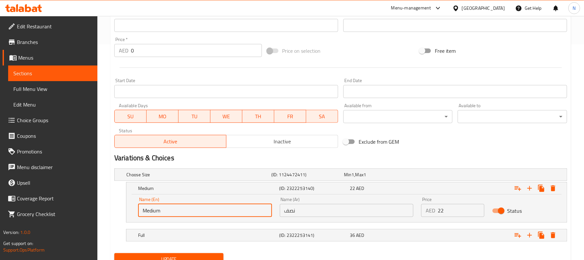
type input "Medium"
click at [321, 209] on input "نصف" at bounding box center [347, 210] width 134 height 13
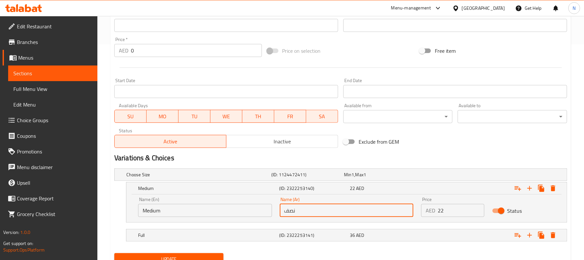
click at [321, 209] on input "نصف" at bounding box center [347, 210] width 134 height 13
paste input "سط"
type input "وسط"
click at [296, 232] on h5 "(ID: 2322253141)" at bounding box center [313, 235] width 68 height 7
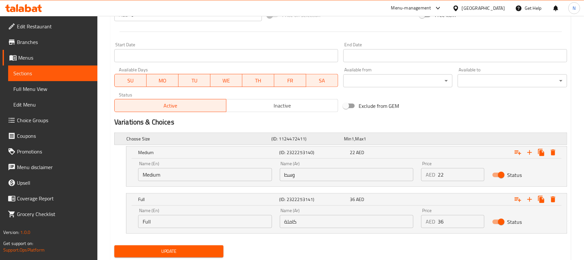
scroll to position [272, 0]
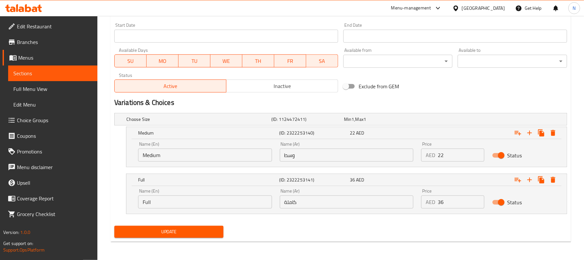
click at [343, 202] on input "كاملة" at bounding box center [347, 201] width 134 height 13
paste input "ير"
type input "كبير"
click at [184, 208] on input "Full" at bounding box center [205, 201] width 134 height 13
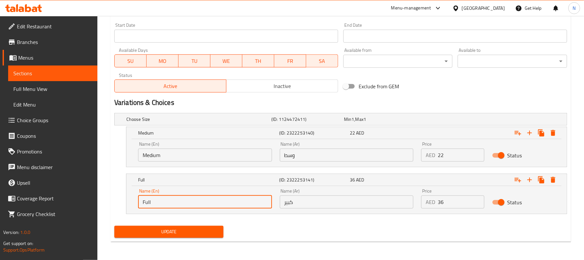
click at [184, 208] on input "Full" at bounding box center [205, 201] width 134 height 13
paste input "large"
type input "large"
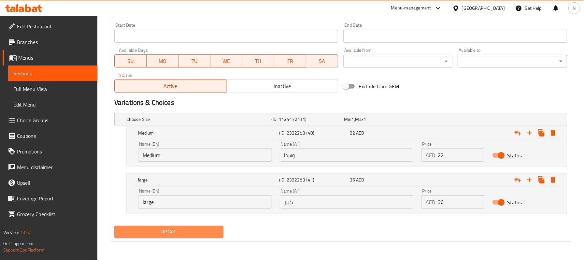
click at [192, 235] on span "Update" at bounding box center [169, 232] width 99 height 8
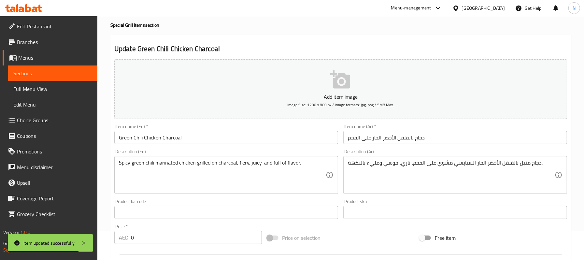
scroll to position [0, 0]
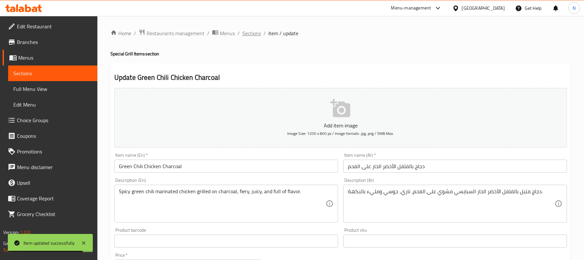
click at [256, 32] on span "Sections" at bounding box center [251, 33] width 19 height 8
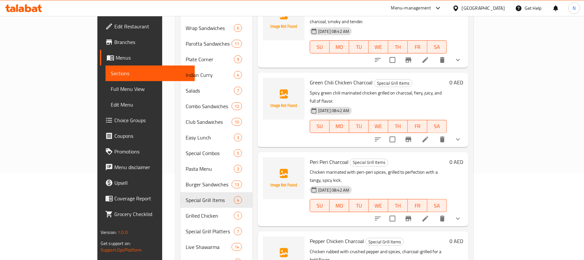
scroll to position [87, 0]
click at [429, 214] on icon at bounding box center [426, 218] width 8 height 8
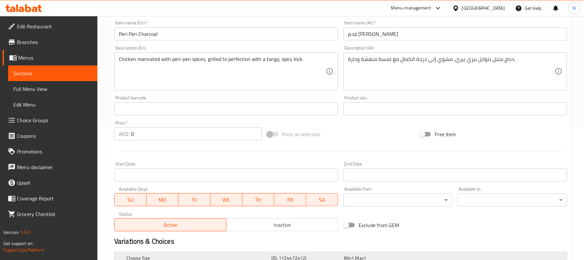
scroll to position [216, 0]
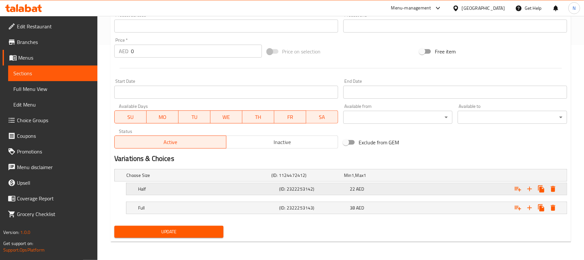
click at [215, 184] on div "Half" at bounding box center [207, 188] width 141 height 9
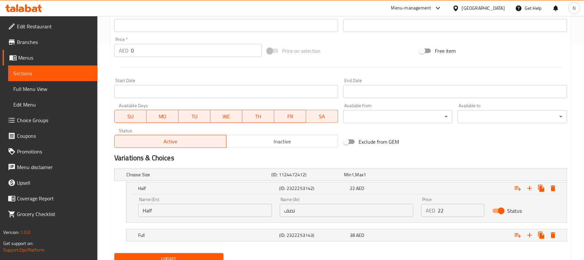
click at [222, 212] on input "Half" at bounding box center [205, 210] width 134 height 13
click at [221, 211] on input "Half" at bounding box center [205, 210] width 134 height 13
paste input "Medium"
type input "Medium"
click at [300, 207] on input "نصف" at bounding box center [347, 210] width 134 height 13
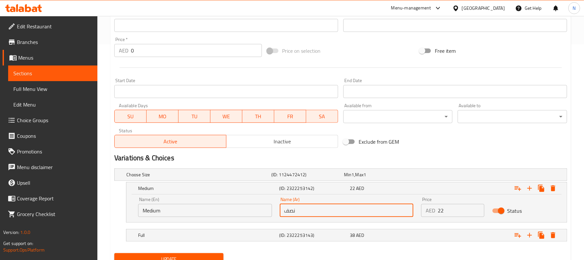
click at [300, 207] on input "نصف" at bounding box center [347, 210] width 134 height 13
paste input "سط"
type input "وسط"
click at [296, 235] on h5 "(ID: 2322253143)" at bounding box center [313, 235] width 68 height 7
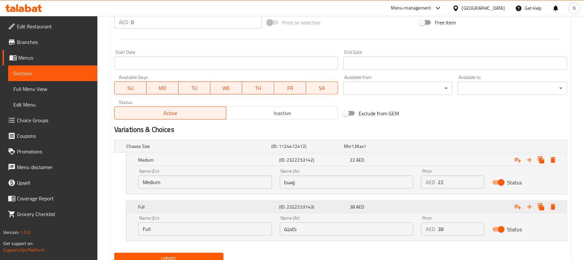
scroll to position [272, 0]
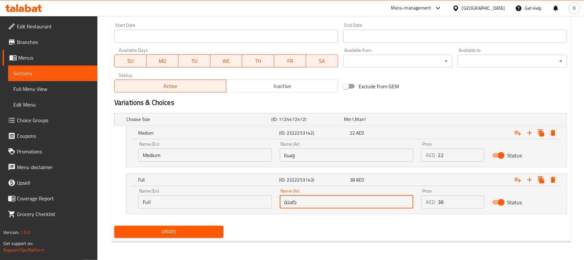
click at [325, 195] on input "كاملة" at bounding box center [347, 201] width 134 height 13
paste input "وسط"
click at [328, 199] on input "كاملةوسط" at bounding box center [347, 201] width 134 height 13
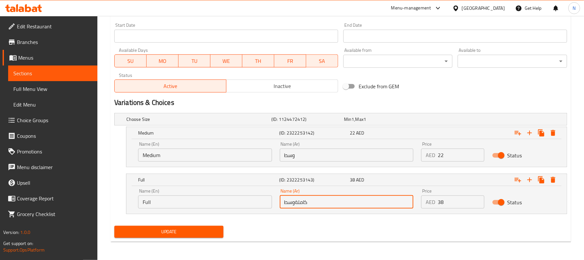
click at [328, 199] on input "كاملةوسط" at bounding box center [347, 201] width 134 height 13
paste input "text"
type input "وسط"
click at [219, 195] on input "Full" at bounding box center [205, 201] width 134 height 13
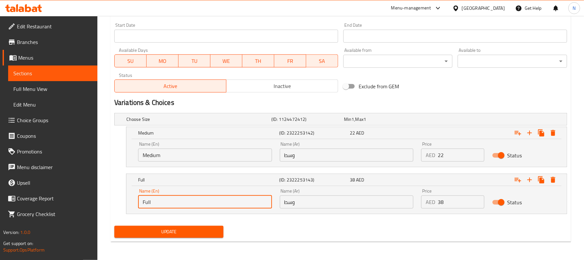
click at [219, 195] on input "Full" at bounding box center [205, 201] width 134 height 13
paste input "large"
type input "large"
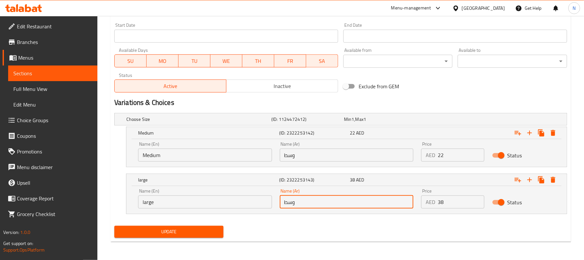
click at [328, 197] on input "وسط" at bounding box center [347, 201] width 134 height 13
paste input "بير"
type input "كبير"
click at [212, 224] on div "Update" at bounding box center [169, 231] width 115 height 17
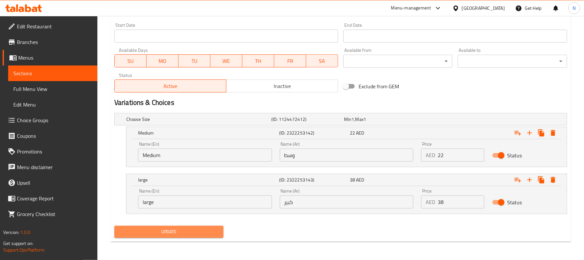
click at [215, 228] on span "Update" at bounding box center [169, 232] width 99 height 8
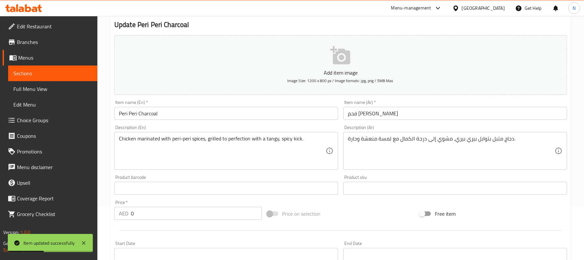
scroll to position [11, 0]
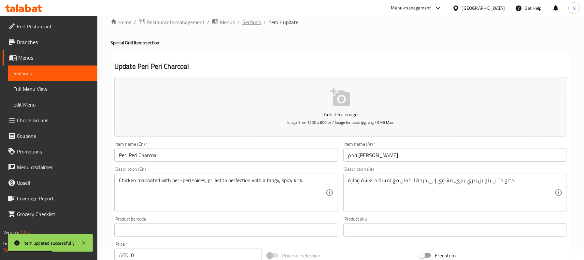
click at [249, 19] on span "Sections" at bounding box center [251, 22] width 19 height 8
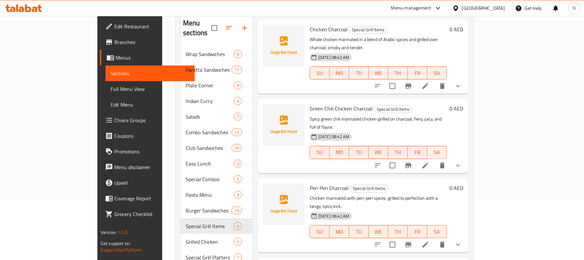
scroll to position [108, 0]
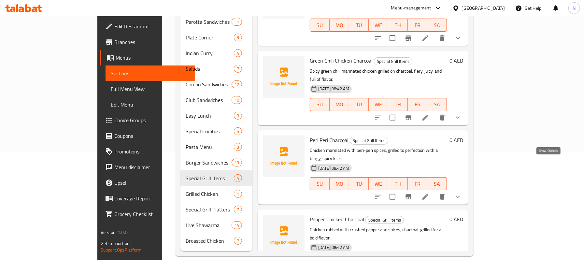
click at [462, 193] on icon "show more" at bounding box center [458, 197] width 8 height 8
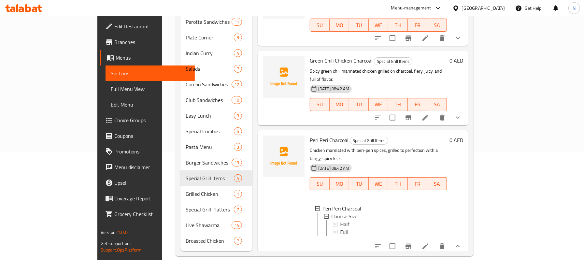
scroll to position [80, 0]
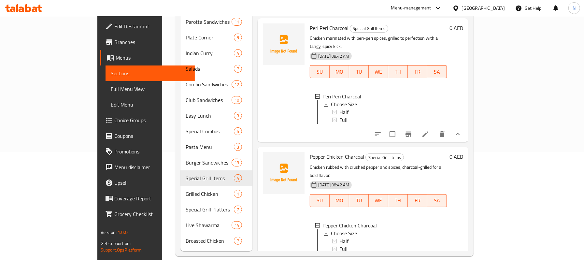
click at [435, 257] on li at bounding box center [425, 263] width 18 height 12
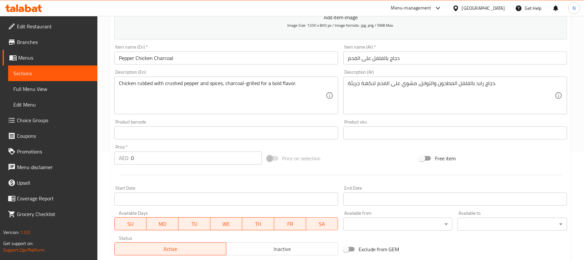
scroll to position [216, 0]
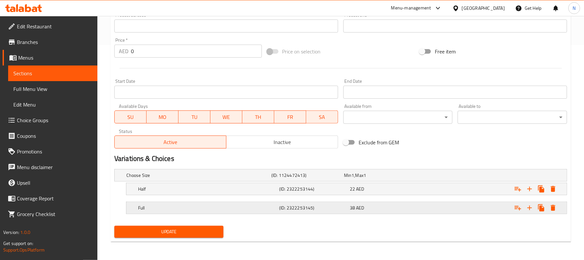
click at [349, 208] on div "38 AED" at bounding box center [384, 207] width 71 height 9
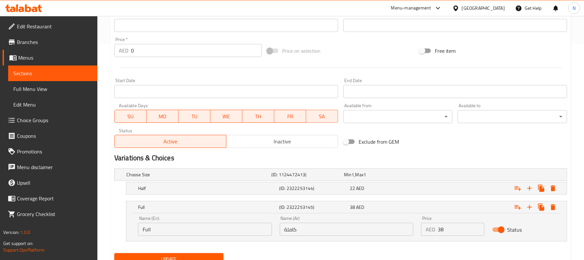
click at [348, 226] on input "كاملة" at bounding box center [347, 229] width 134 height 13
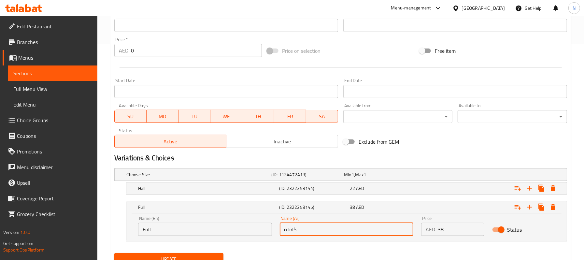
click at [346, 225] on input "كاملة" at bounding box center [347, 229] width 134 height 13
paste input "ير"
type input "كبير"
click at [198, 226] on input "Full" at bounding box center [205, 229] width 134 height 13
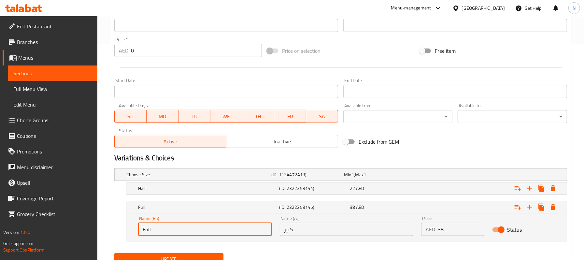
click at [198, 226] on input "Full" at bounding box center [205, 229] width 134 height 13
paste input "large"
type input "large"
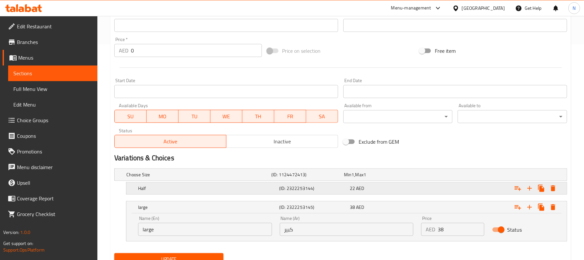
click at [195, 194] on div "Half (ID: 2322253144) 22 AED" at bounding box center [349, 188] width 424 height 14
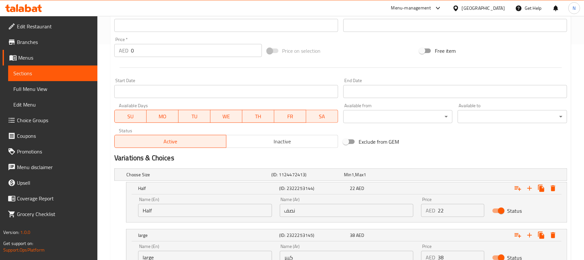
click at [243, 209] on input "Half" at bounding box center [205, 210] width 134 height 13
paste input "Medium"
type input "Medium"
click at [343, 210] on input "نصف" at bounding box center [347, 210] width 134 height 13
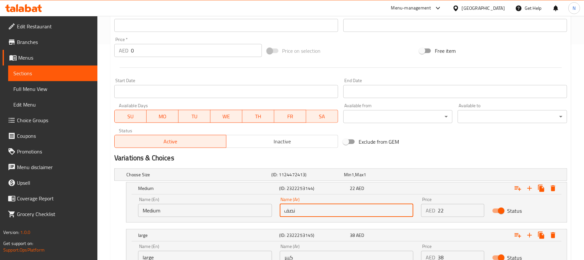
click at [343, 210] on input "نصف" at bounding box center [347, 210] width 134 height 13
paste input "سط"
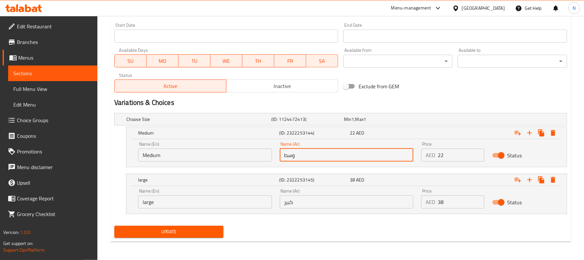
scroll to position [272, 0]
type input "وسط"
click at [210, 231] on span "Update" at bounding box center [169, 232] width 99 height 8
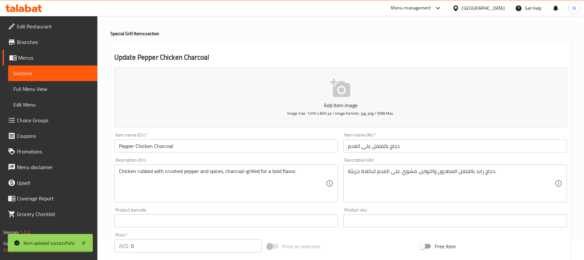
scroll to position [11, 0]
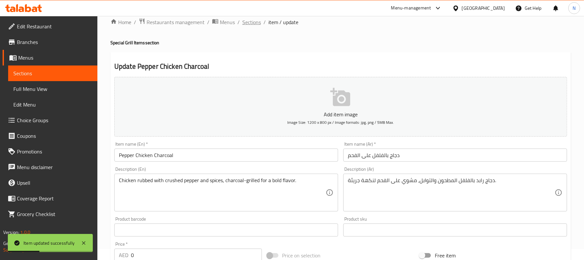
click at [259, 23] on span "Sections" at bounding box center [251, 22] width 19 height 8
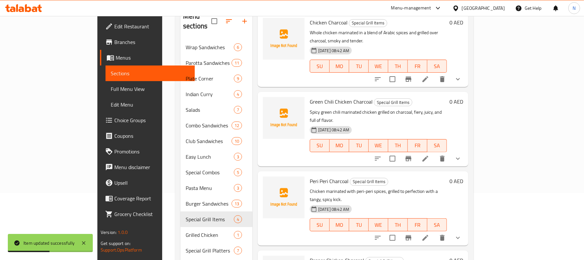
scroll to position [108, 0]
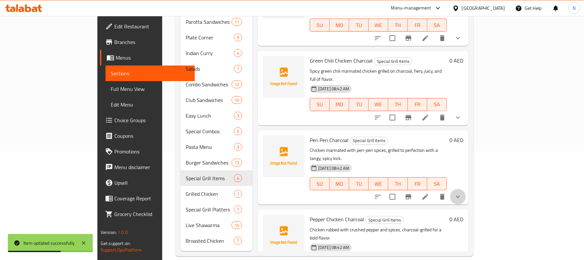
click at [462, 193] on icon "show more" at bounding box center [458, 197] width 8 height 8
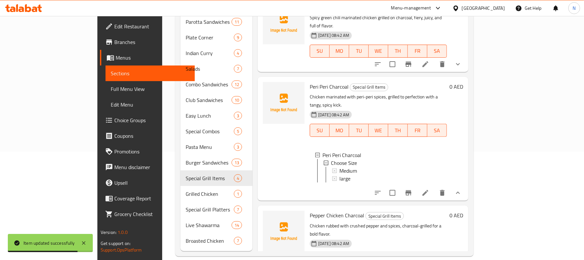
scroll to position [80, 0]
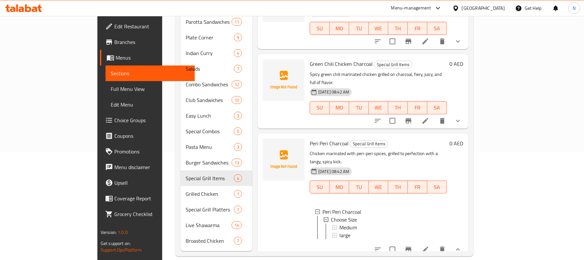
scroll to position [6, 0]
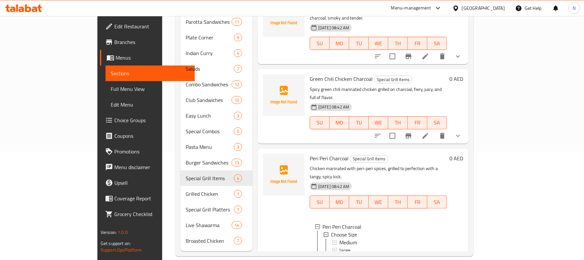
click at [428, 260] on icon at bounding box center [426, 265] width 6 height 6
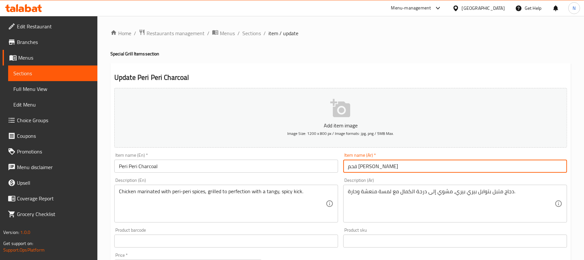
click at [370, 168] on input "فحم بيري بيري" at bounding box center [455, 166] width 224 height 13
click at [369, 168] on input "فحم بيري بيري" at bounding box center [455, 166] width 224 height 13
click at [368, 167] on input "فحم بيري بيري" at bounding box center [455, 166] width 224 height 13
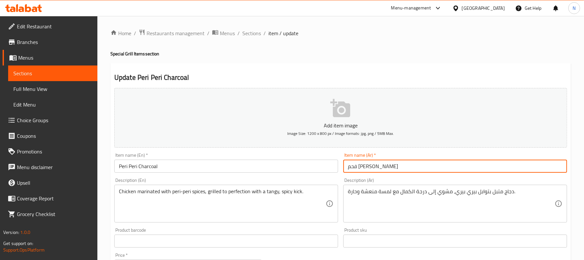
click at [368, 167] on input "فحم بيري بيري" at bounding box center [455, 166] width 224 height 13
click at [370, 166] on input "فحم بيري بيري" at bounding box center [455, 166] width 224 height 13
drag, startPoint x: 369, startPoint y: 167, endPoint x: 397, endPoint y: 171, distance: 28.9
click at [397, 171] on input "فحم بيري بيري" at bounding box center [455, 166] width 224 height 13
click at [390, 168] on input "بيري بيري" at bounding box center [455, 166] width 224 height 13
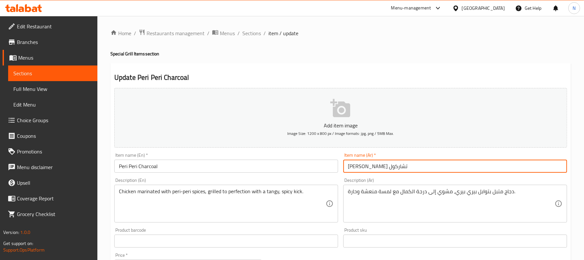
type input "[PERSON_NAME] تشاركول"
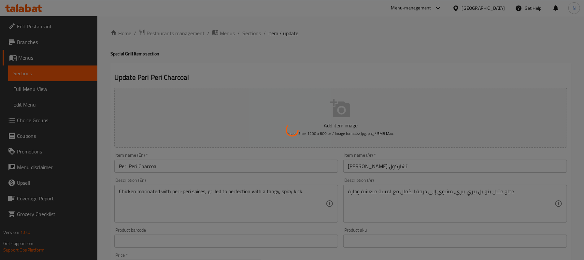
click at [174, 166] on div at bounding box center [292, 130] width 584 height 260
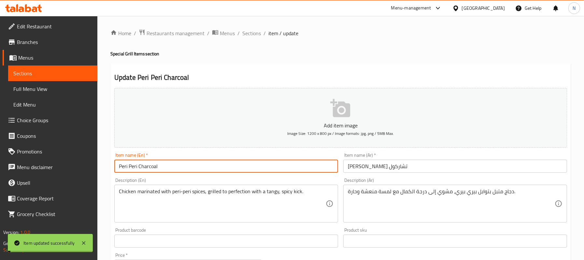
click at [174, 166] on input "Peri Peri Charcoal" at bounding box center [226, 166] width 224 height 13
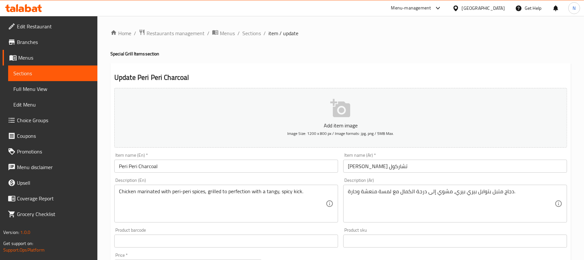
click at [389, 169] on input "[PERSON_NAME] تشاركول" at bounding box center [455, 166] width 224 height 13
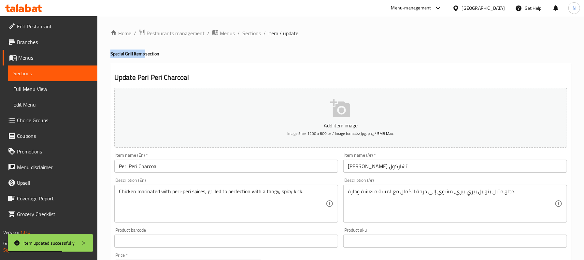
drag, startPoint x: 145, startPoint y: 51, endPoint x: 105, endPoint y: 52, distance: 40.7
click at [105, 52] on div "Home / Restaurants management / Menus / Sections / item / update Special Grill …" at bounding box center [340, 245] width 487 height 459
click at [156, 52] on h4 "Special Grill Items section" at bounding box center [340, 53] width 461 height 7
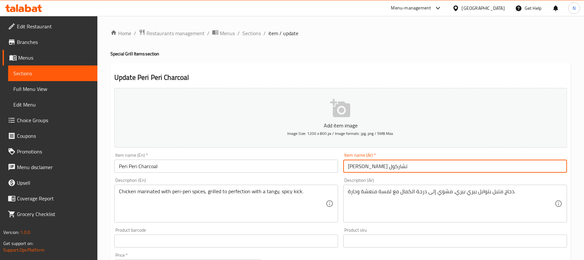
click at [370, 166] on input "[PERSON_NAME] تشاركول" at bounding box center [455, 166] width 224 height 13
click at [399, 165] on input "[PERSON_NAME] تشاركول" at bounding box center [455, 166] width 224 height 13
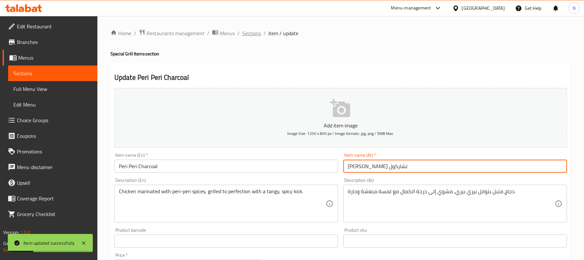
click at [250, 29] on span "Sections" at bounding box center [251, 33] width 19 height 8
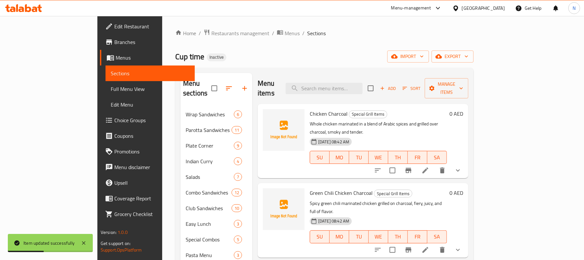
click at [474, 48] on div "Home / Restaurants management / Menus / Sections Cup time Inactive import expor…" at bounding box center [324, 197] width 298 height 336
click at [474, 52] on button "export" at bounding box center [453, 56] width 42 height 12
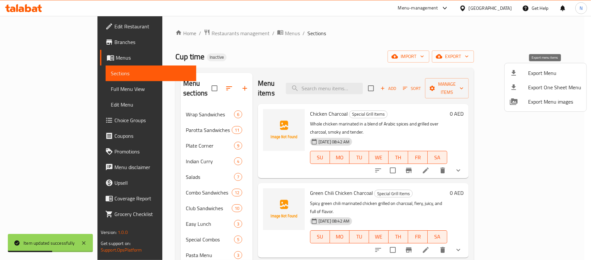
click at [537, 70] on span "Export Menu" at bounding box center [554, 73] width 53 height 8
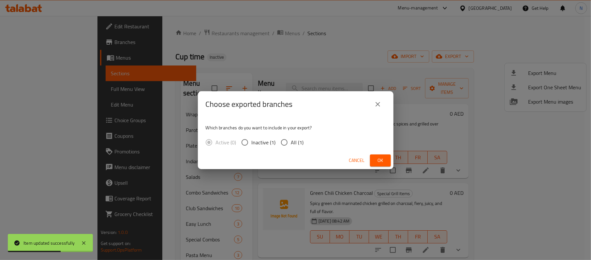
click at [306, 142] on div "Active (0) Inactive (1) All (1)" at bounding box center [257, 143] width 103 height 14
click at [298, 138] on span "All (1)" at bounding box center [297, 142] width 13 height 8
click at [291, 138] on input "All (1)" at bounding box center [284, 143] width 14 height 14
radio input "true"
click at [371, 154] on div "Cancel Ok" at bounding box center [295, 160] width 195 height 17
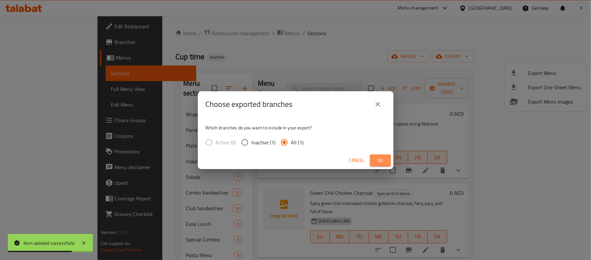
click at [378, 158] on span "Ok" at bounding box center [380, 160] width 10 height 8
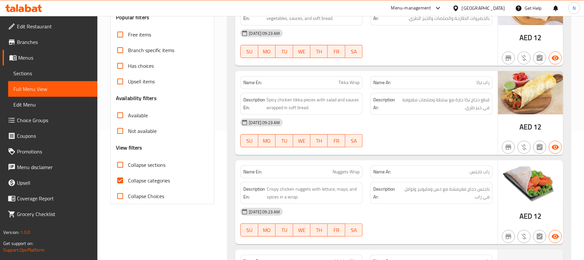
scroll to position [174, 0]
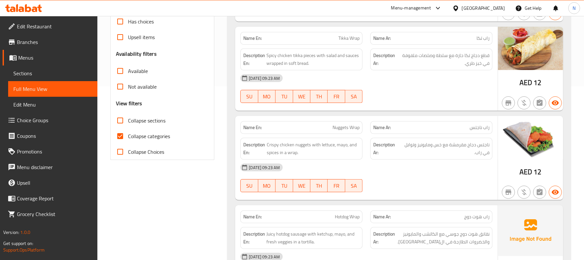
click at [147, 118] on span "Collapse sections" at bounding box center [146, 121] width 37 height 8
click at [128, 118] on input "Collapse sections" at bounding box center [120, 121] width 16 height 16
checkbox input "true"
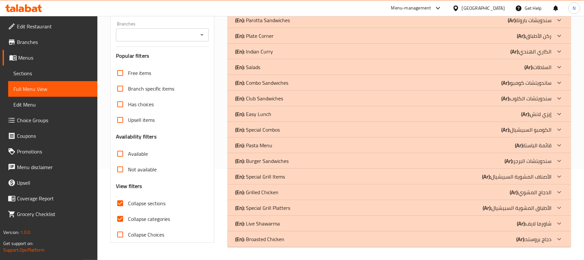
scroll to position [91, 0]
click at [161, 219] on span "Collapse categories" at bounding box center [149, 219] width 42 height 8
click at [128, 219] on input "Collapse categories" at bounding box center [120, 219] width 16 height 16
checkbox input "false"
drag, startPoint x: 278, startPoint y: 179, endPoint x: 282, endPoint y: 179, distance: 3.9
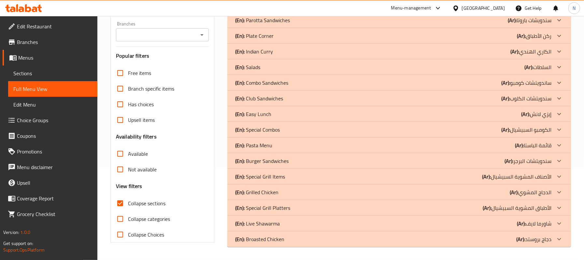
click at [280, 179] on p "(En): Special Grill Items" at bounding box center [260, 177] width 50 height 8
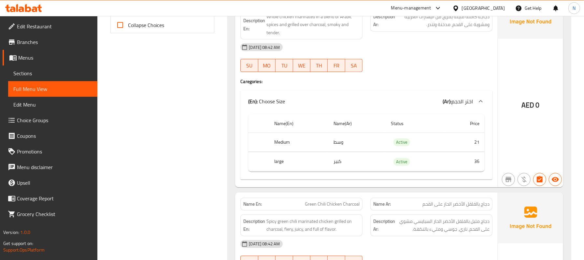
scroll to position [308, 0]
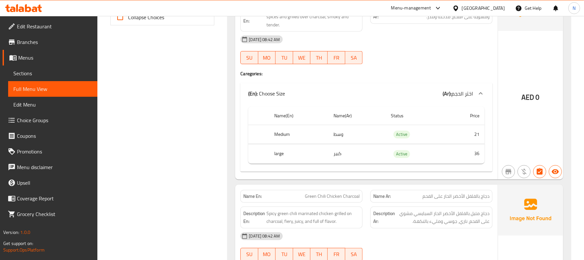
click at [281, 137] on th "Medium" at bounding box center [298, 134] width 59 height 19
copy th "Medium"
click at [335, 132] on td "وسط" at bounding box center [356, 134] width 57 height 19
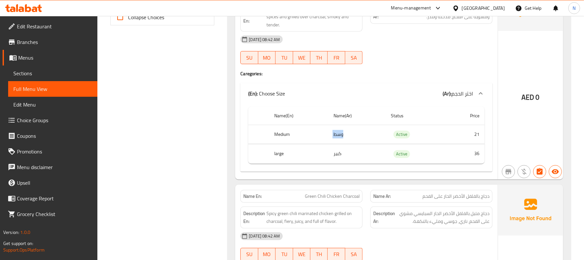
click at [335, 132] on td "وسط" at bounding box center [356, 134] width 57 height 19
copy td "وسط"
click at [339, 155] on td "كبير" at bounding box center [356, 153] width 57 height 19
copy td "كبير"
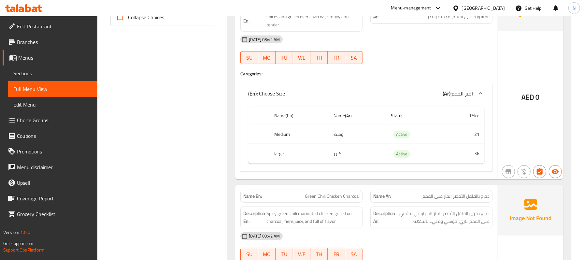
click at [280, 152] on th "large" at bounding box center [298, 153] width 59 height 19
copy th "large"
click at [280, 134] on th "Medium" at bounding box center [298, 134] width 59 height 19
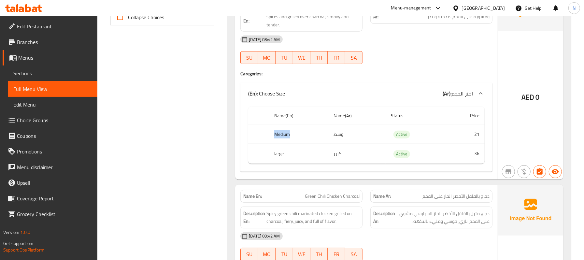
copy th "Medium"
click at [281, 132] on th "Medium" at bounding box center [298, 134] width 59 height 19
click at [341, 135] on td "وسط" at bounding box center [356, 134] width 57 height 19
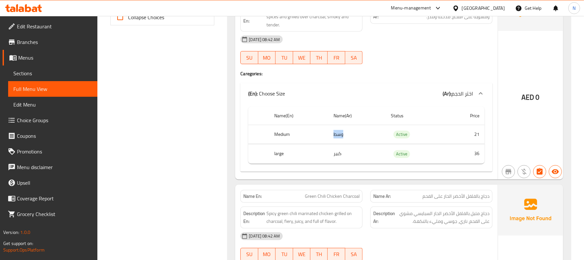
copy td "وسط"
click at [335, 158] on td "كبير" at bounding box center [356, 153] width 57 height 19
click at [281, 154] on th "large" at bounding box center [298, 153] width 59 height 19
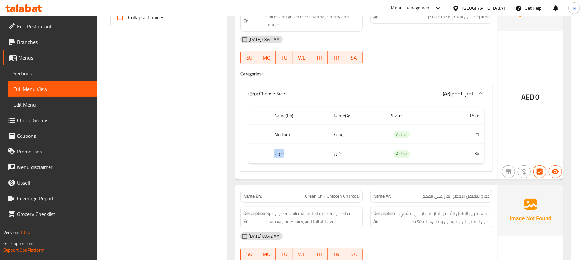
copy th "large"
click at [342, 154] on td "كبير" at bounding box center [356, 153] width 57 height 19
click at [339, 154] on td "كبير" at bounding box center [356, 153] width 57 height 19
copy td "كبير"
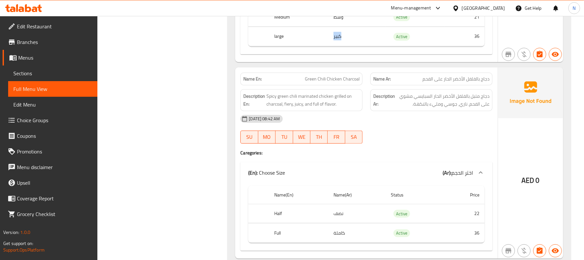
scroll to position [395, 0]
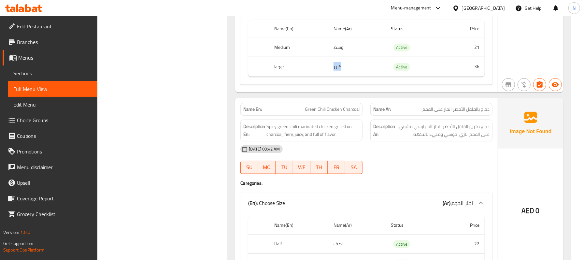
click at [343, 68] on td "كبير" at bounding box center [356, 66] width 57 height 19
click at [340, 67] on td "كبير" at bounding box center [356, 66] width 57 height 19
copy td "كبير"
click at [278, 68] on th "large" at bounding box center [298, 66] width 59 height 19
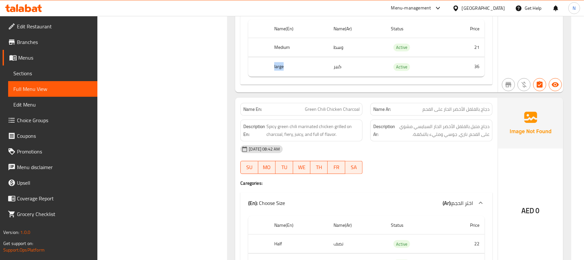
click at [278, 68] on th "large" at bounding box center [298, 66] width 59 height 19
copy th "large"
click at [276, 50] on th "Medium" at bounding box center [298, 47] width 59 height 19
click at [331, 52] on td "وسط" at bounding box center [356, 47] width 57 height 19
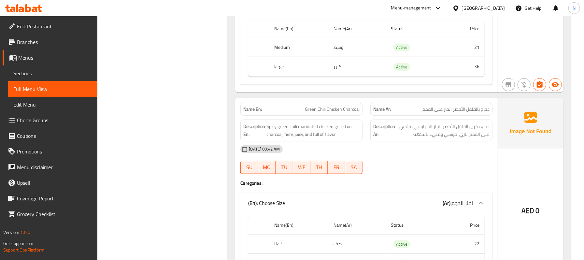
click at [331, 52] on td "وسط" at bounding box center [356, 47] width 57 height 19
click at [338, 49] on td "وسط" at bounding box center [356, 47] width 57 height 19
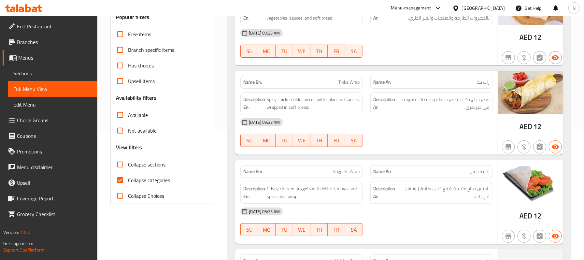
scroll to position [130, 0]
click at [145, 176] on span "Collapse categories" at bounding box center [149, 180] width 42 height 8
click at [128, 176] on input "Collapse categories" at bounding box center [120, 180] width 16 height 16
checkbox input "false"
click at [145, 163] on span "Collapse sections" at bounding box center [146, 164] width 37 height 8
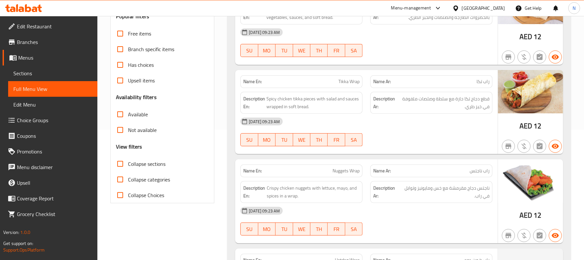
click at [128, 163] on input "Collapse sections" at bounding box center [120, 164] width 16 height 16
checkbox input "true"
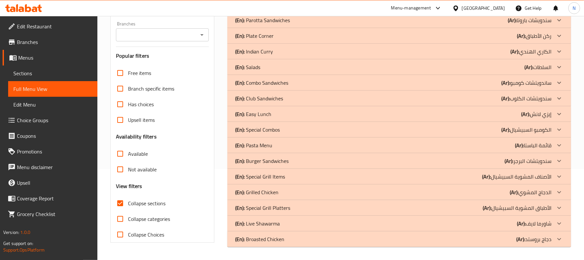
scroll to position [91, 0]
click at [288, 177] on div "(En): Special Grill Items (Ar): الأصناف المشوية السبيشيال" at bounding box center [393, 177] width 316 height 8
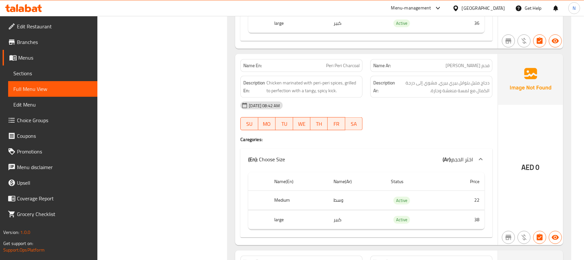
scroll to position [656, 0]
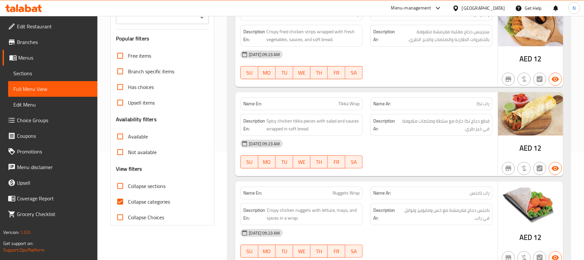
scroll to position [174, 0]
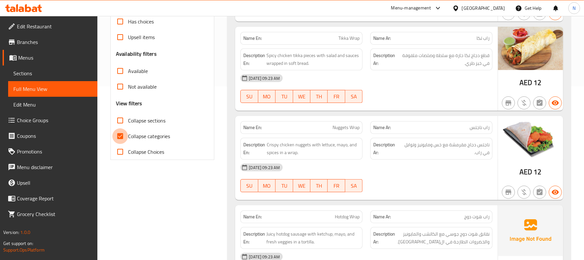
click at [117, 130] on input "Collapse categories" at bounding box center [120, 136] width 16 height 16
checkbox input "false"
click at [117, 115] on input "Collapse sections" at bounding box center [120, 121] width 16 height 16
checkbox input "true"
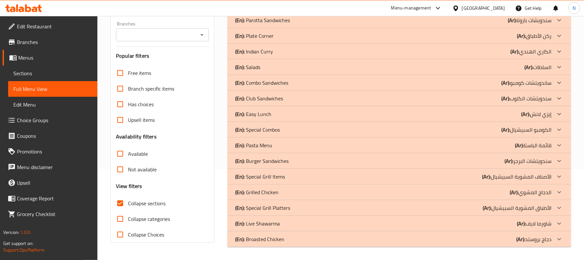
scroll to position [91, 0]
click at [299, 173] on div "(En): Special Grill Items (Ar): الأصناف المشوية السبيشيال" at bounding box center [393, 177] width 316 height 8
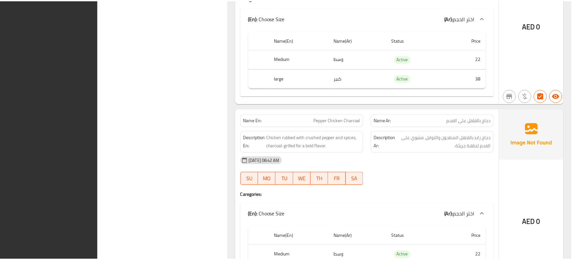
scroll to position [916, 0]
